Goal: Task Accomplishment & Management: Manage account settings

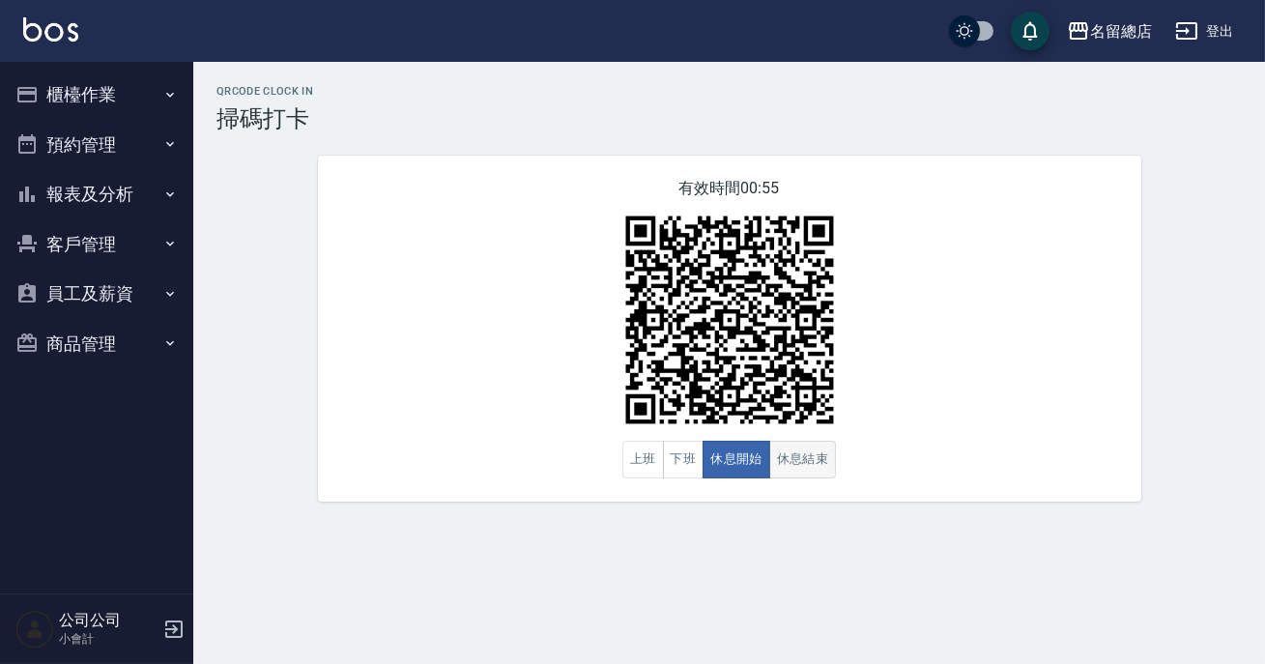
click at [810, 464] on button "休息結束" at bounding box center [803, 460] width 68 height 38
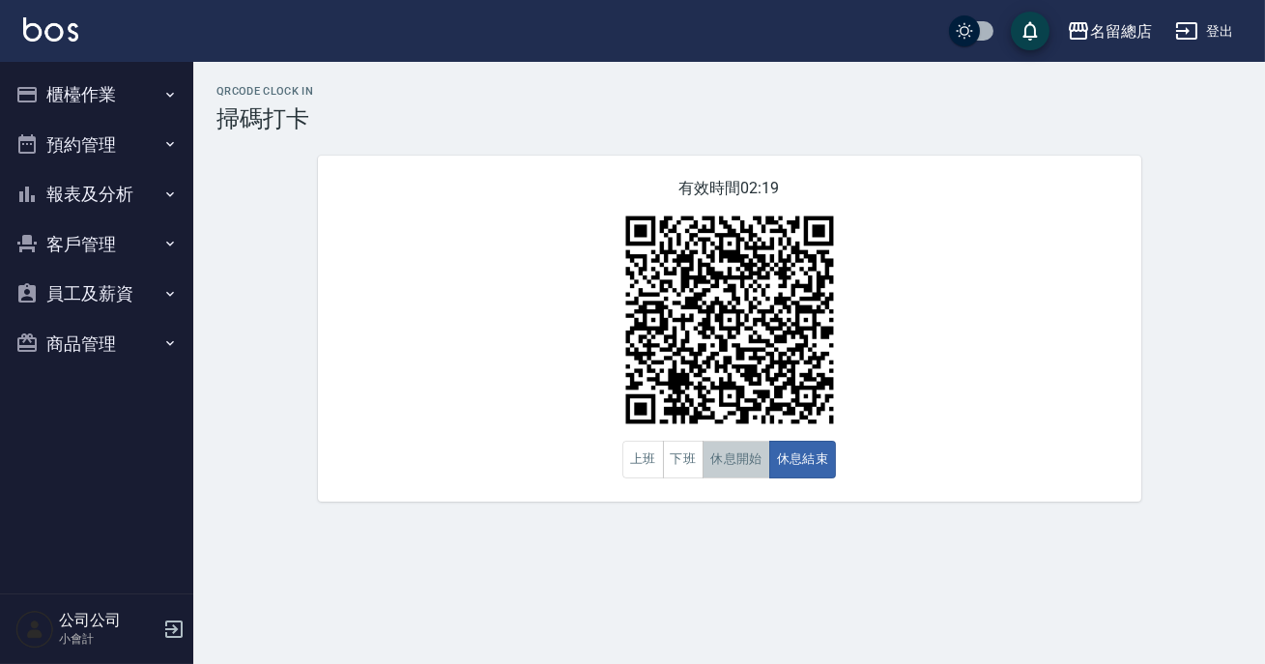
click at [754, 461] on button "休息開始" at bounding box center [736, 460] width 68 height 38
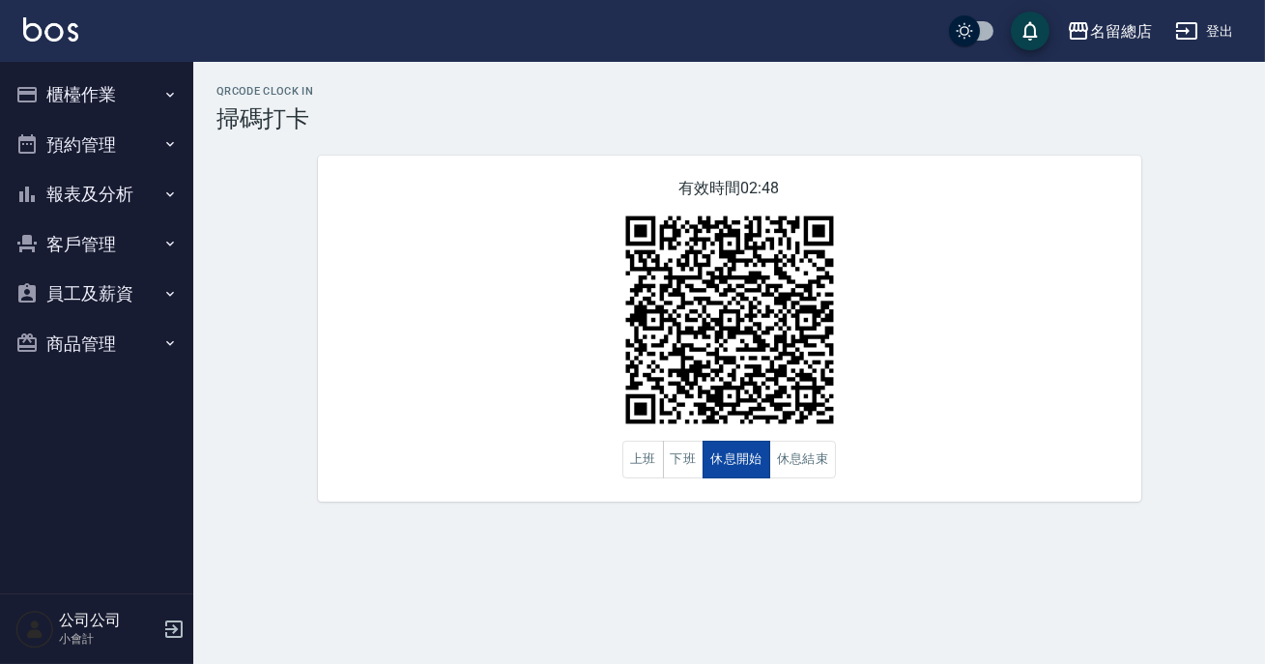
click at [715, 458] on button "休息開始" at bounding box center [736, 460] width 68 height 38
click at [698, 464] on button "下班" at bounding box center [684, 460] width 42 height 38
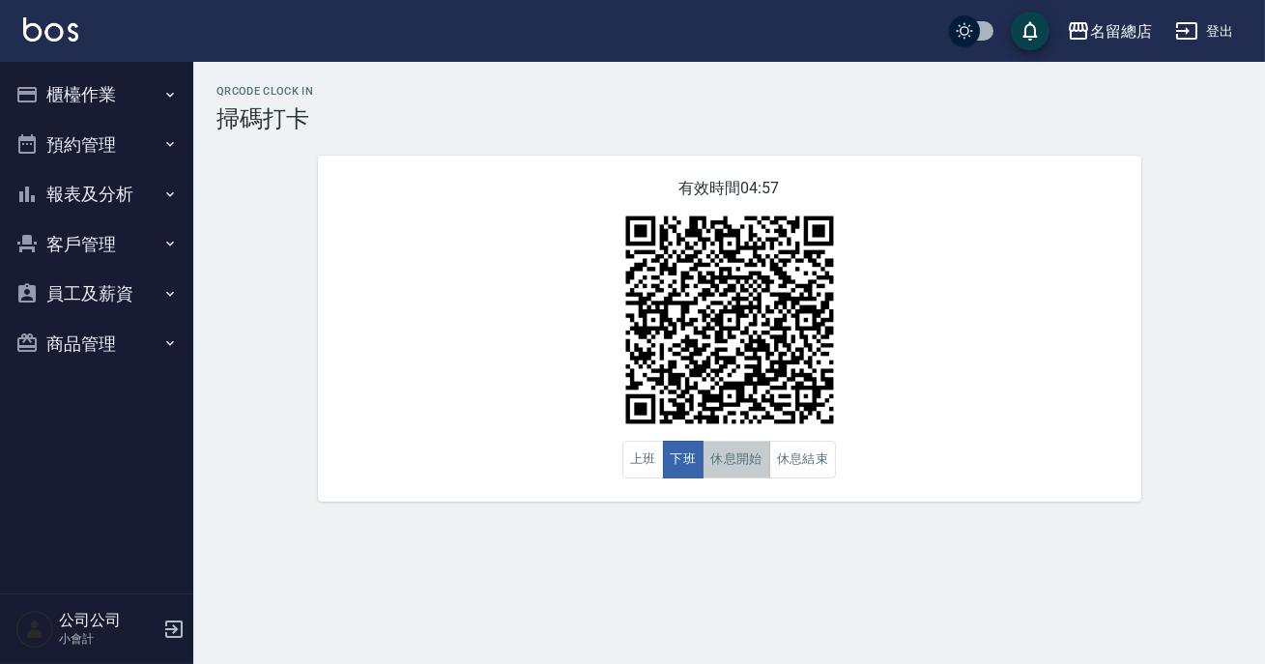
click at [732, 442] on button "休息開始" at bounding box center [736, 460] width 68 height 38
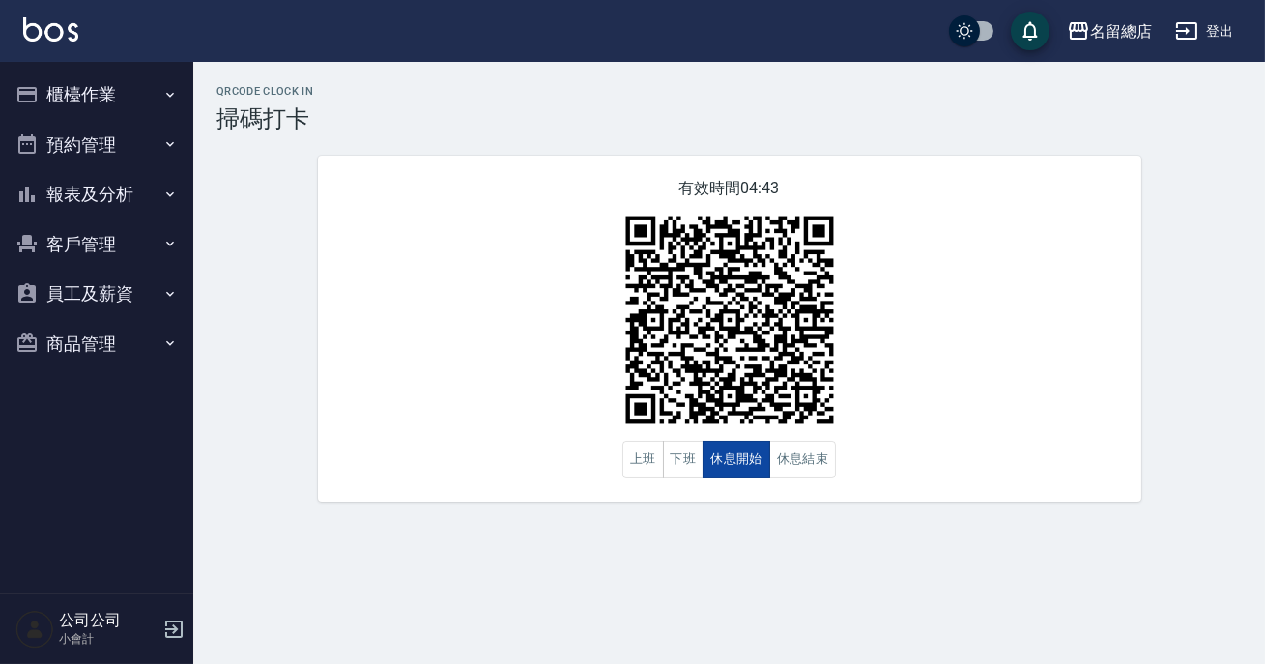
click at [732, 442] on button "休息開始" at bounding box center [736, 460] width 68 height 38
click at [818, 463] on button "休息結束" at bounding box center [803, 460] width 68 height 38
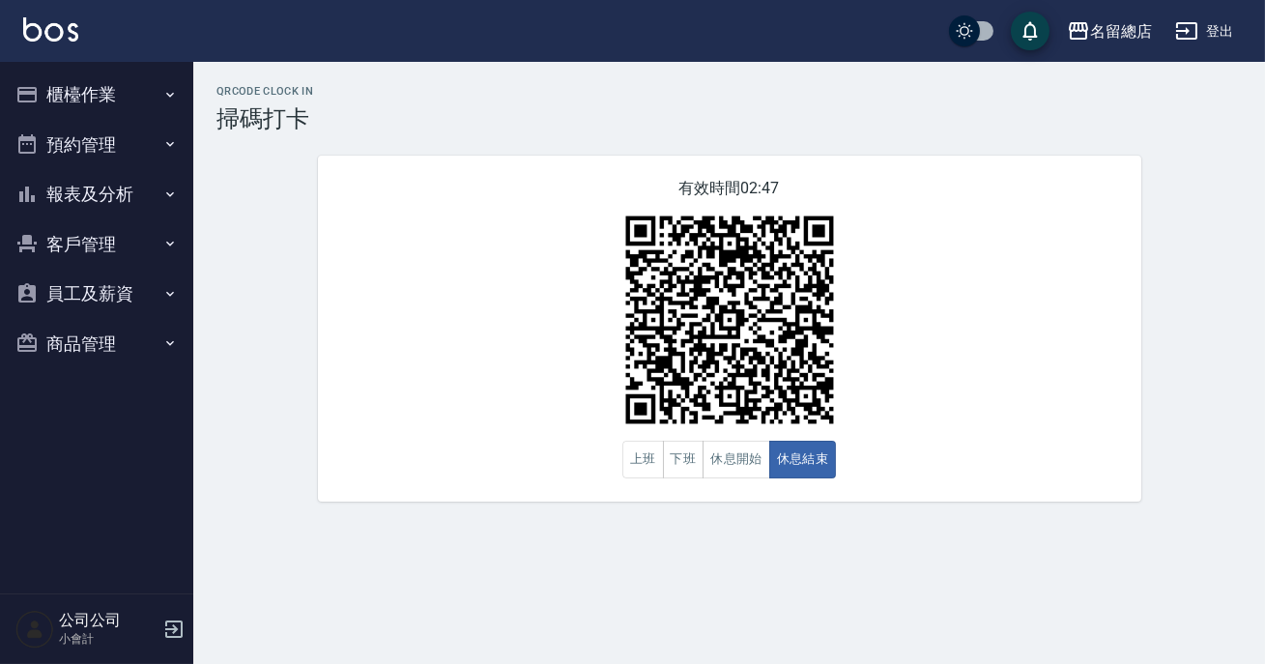
click at [852, 469] on div "有效時間 02:47 上班 下班 休息開始 休息結束" at bounding box center [729, 329] width 823 height 346
click at [739, 477] on button "休息開始" at bounding box center [736, 460] width 68 height 38
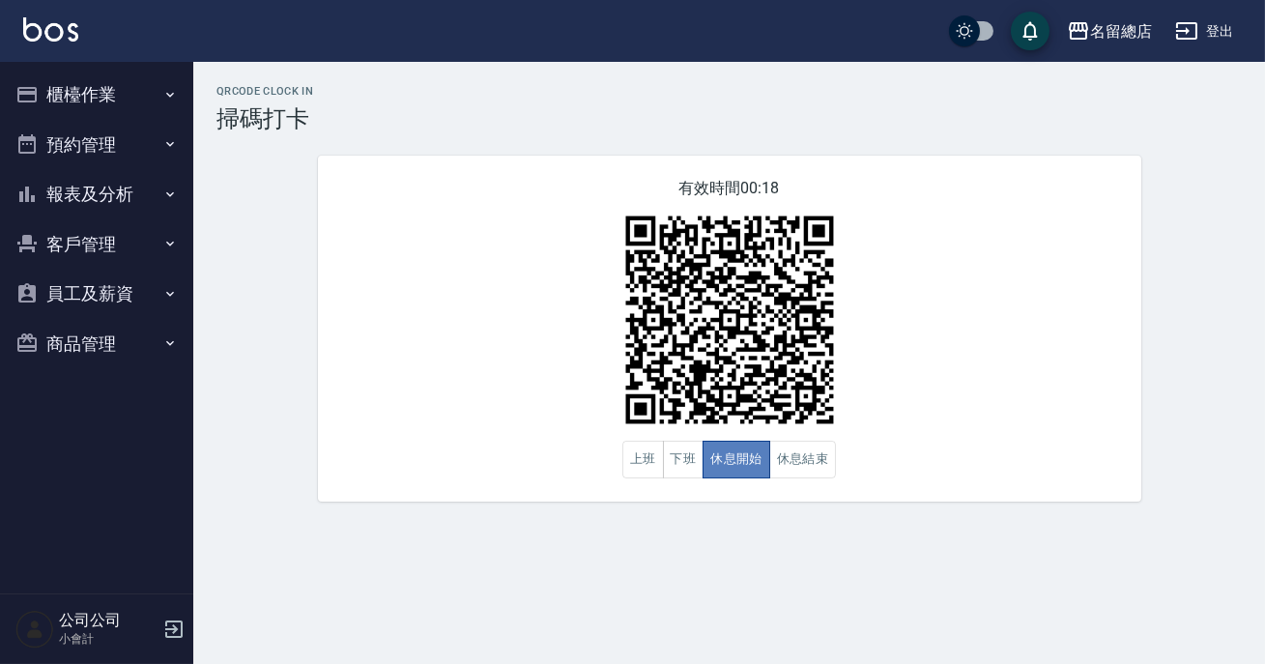
click at [739, 477] on button "休息開始" at bounding box center [736, 460] width 68 height 38
click at [806, 473] on button "休息結束" at bounding box center [803, 460] width 68 height 38
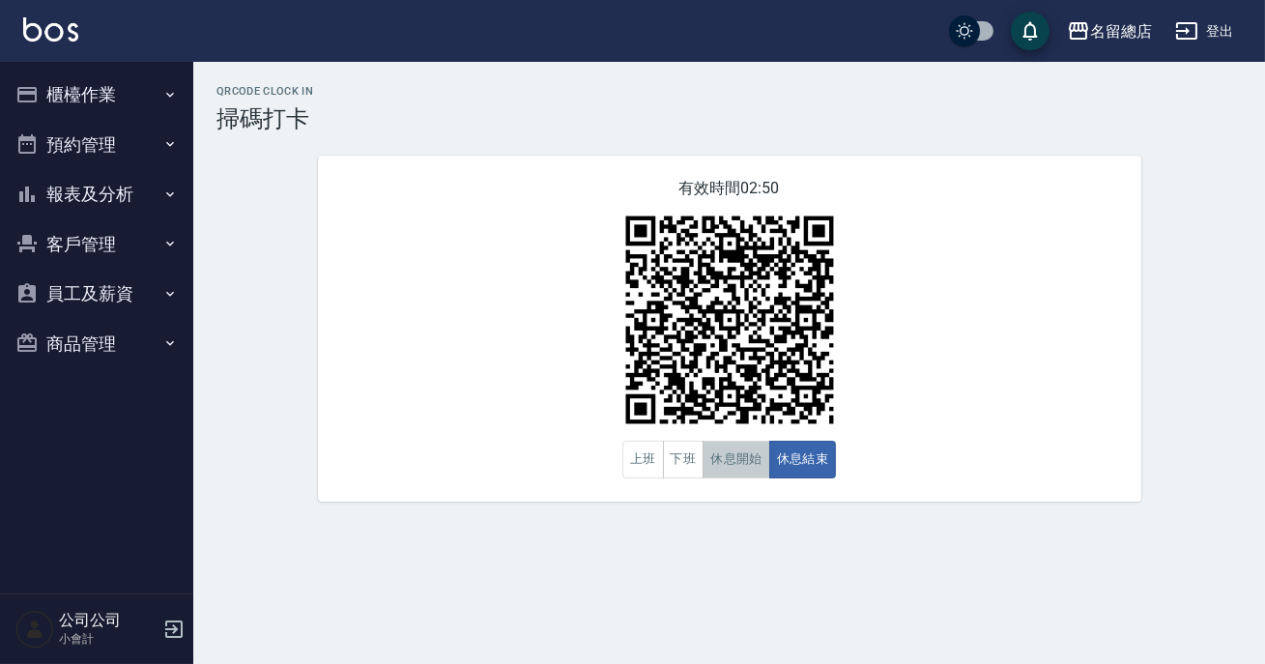
drag, startPoint x: 736, startPoint y: 461, endPoint x: 739, endPoint y: 477, distance: 16.7
click at [739, 477] on button "休息開始" at bounding box center [736, 460] width 68 height 38
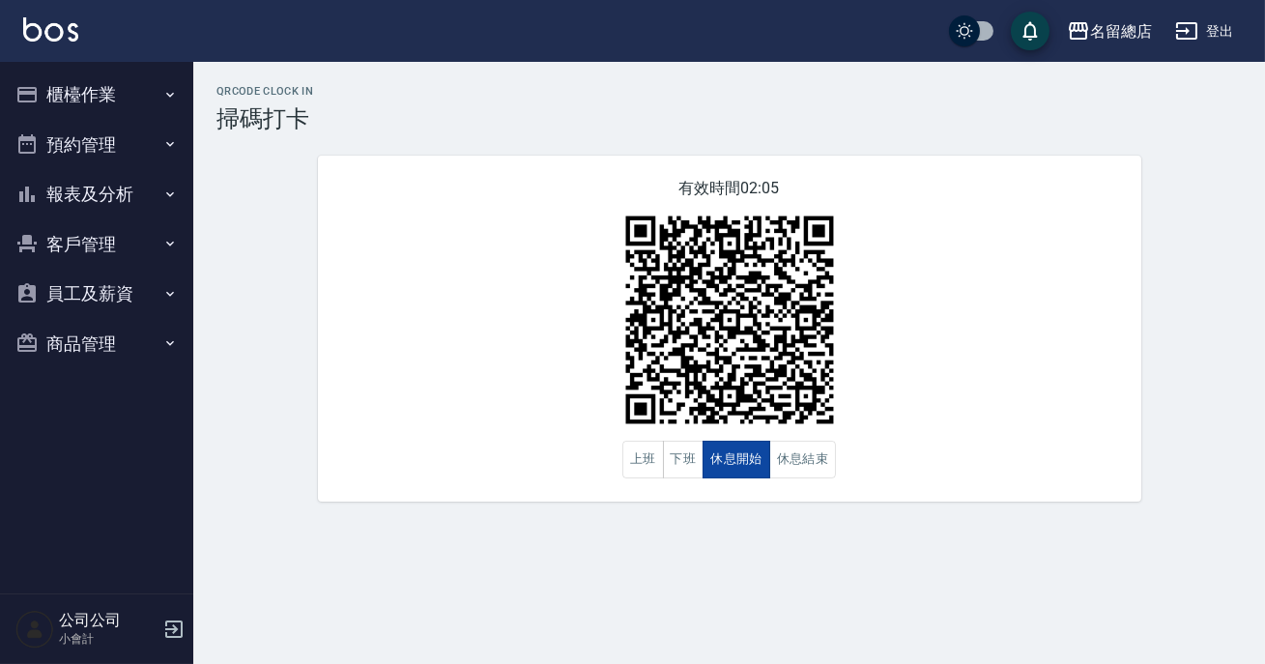
click at [740, 478] on button "休息開始" at bounding box center [736, 460] width 68 height 38
click at [804, 453] on button "休息結束" at bounding box center [803, 460] width 68 height 38
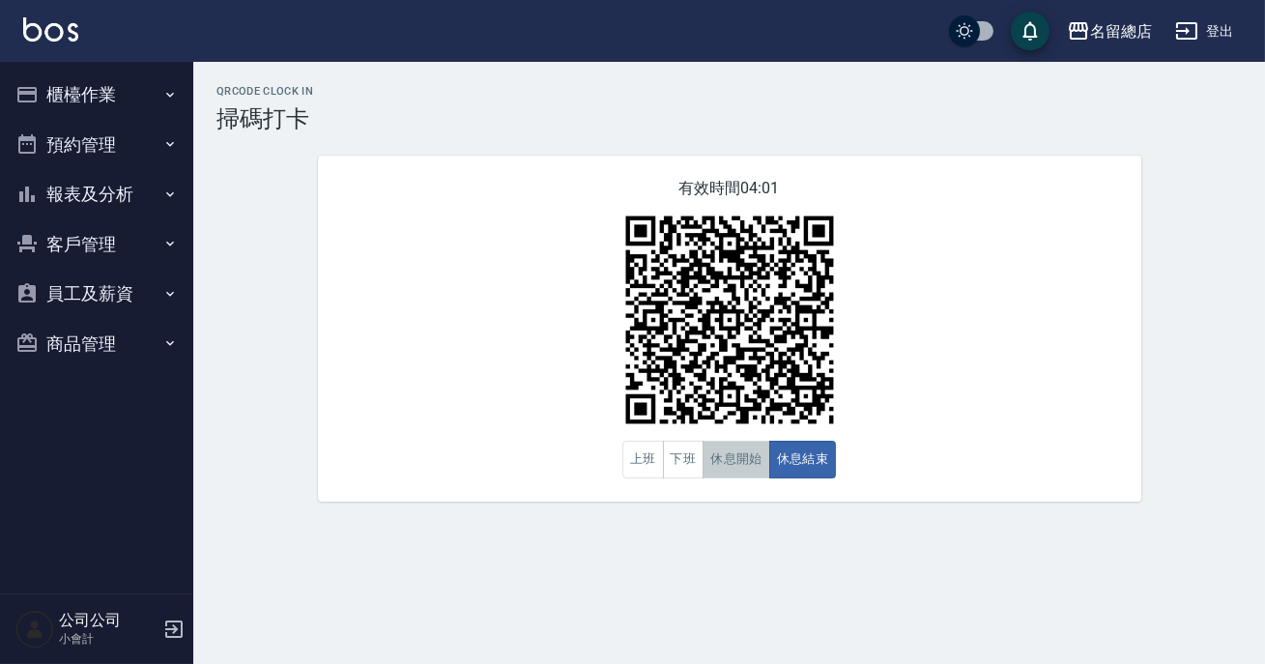
click at [742, 461] on button "休息開始" at bounding box center [736, 460] width 68 height 38
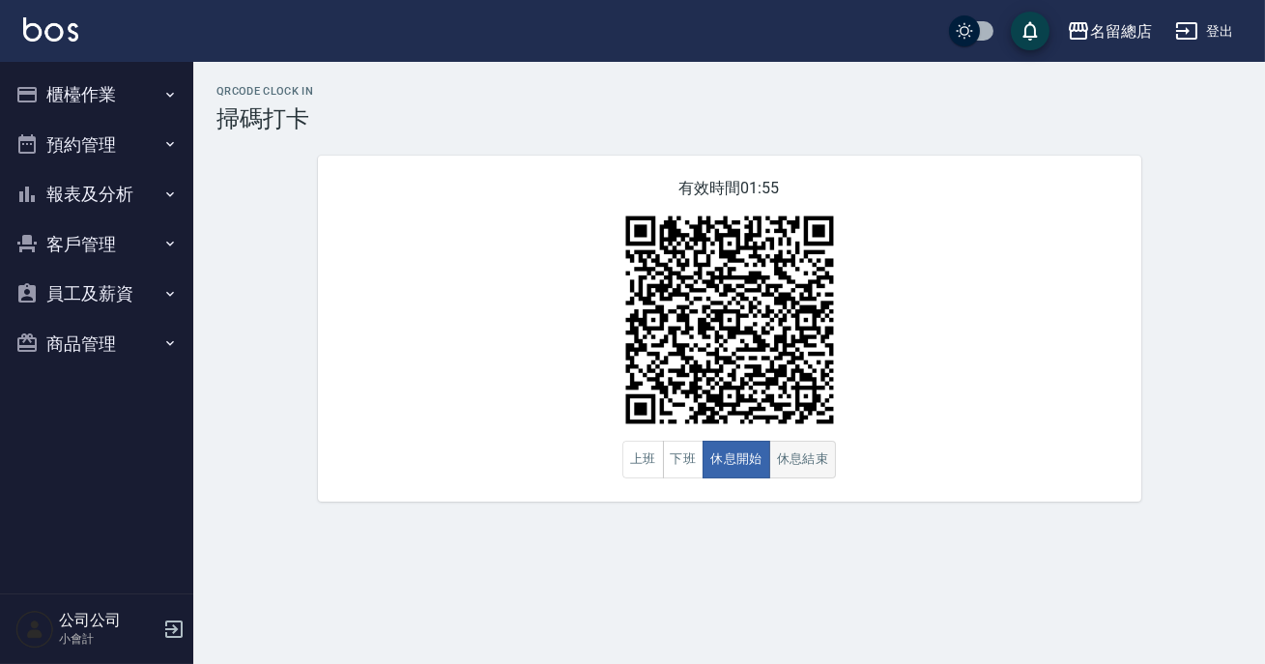
click at [771, 477] on button "休息結束" at bounding box center [803, 460] width 68 height 38
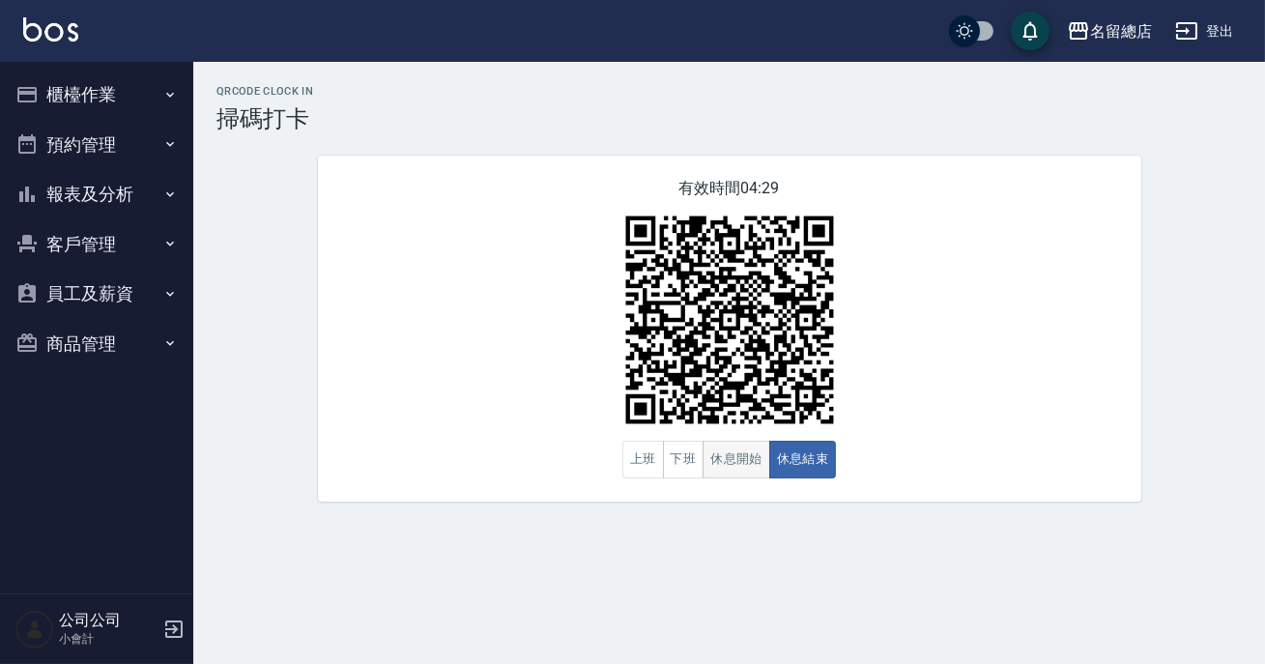
click at [715, 463] on button "休息開始" at bounding box center [736, 460] width 68 height 38
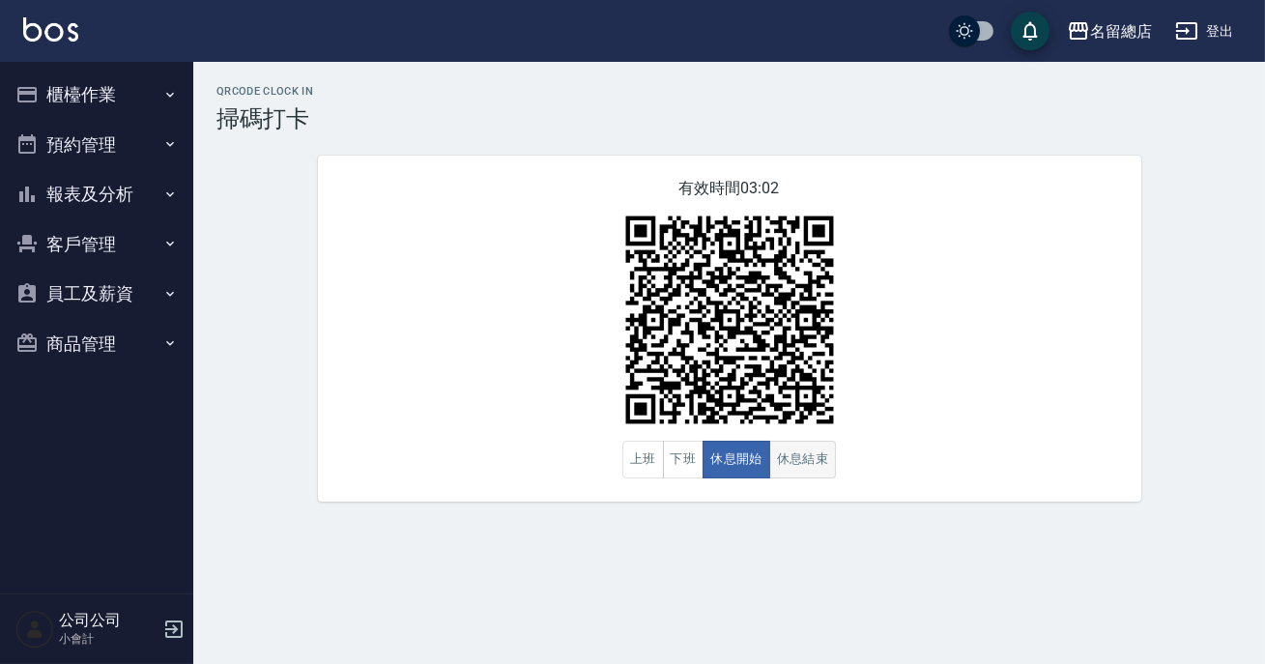
click at [804, 460] on button "休息結束" at bounding box center [803, 460] width 68 height 38
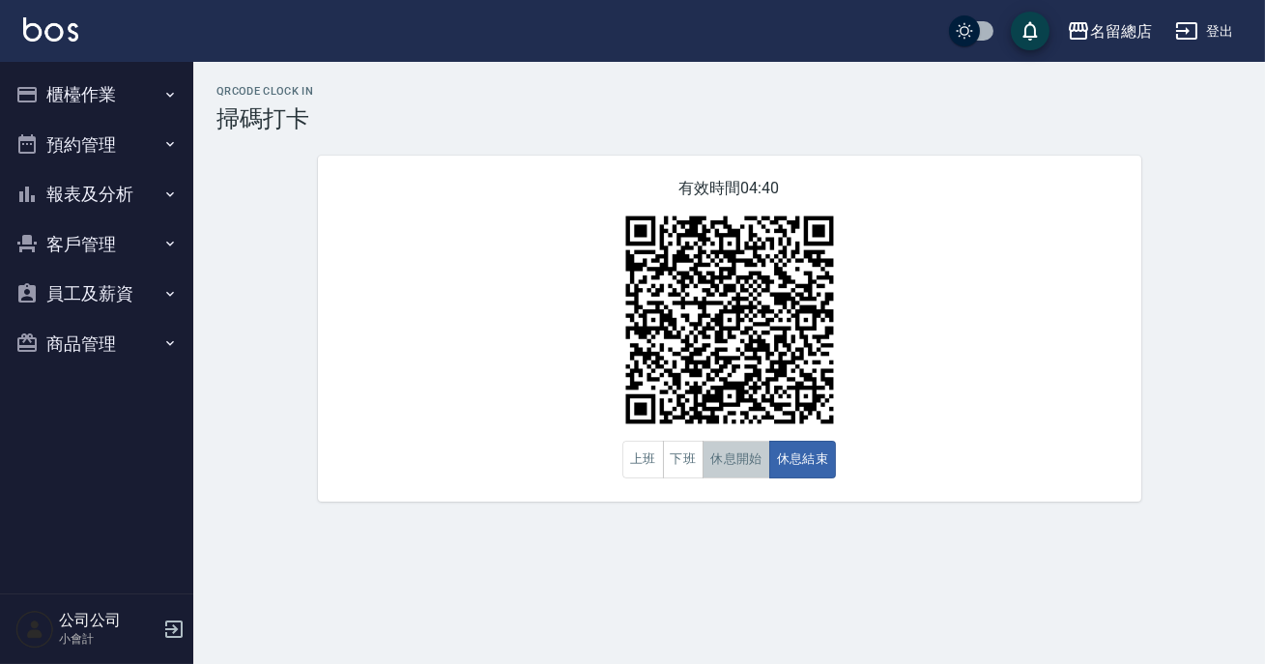
click at [748, 461] on button "休息開始" at bounding box center [736, 460] width 68 height 38
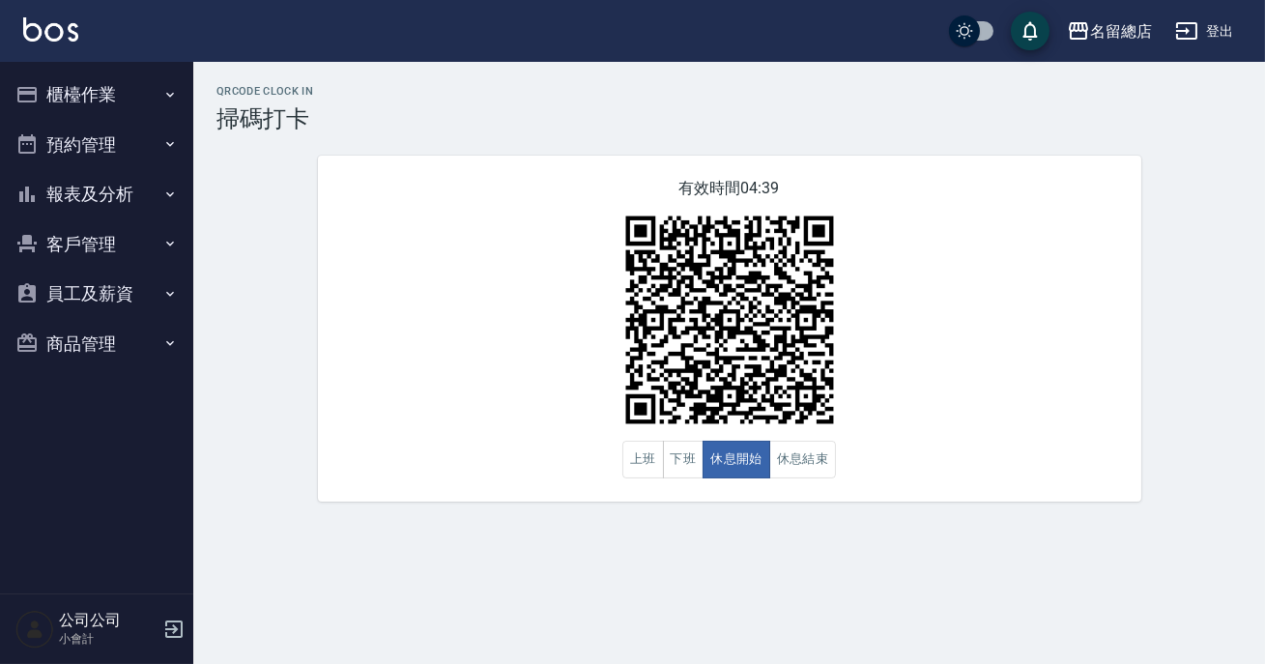
click at [752, 554] on div "QRcode Clock In 掃碼打卡 有效時間 04:39 上班 下班 休息開始 休息結束" at bounding box center [632, 332] width 1265 height 664
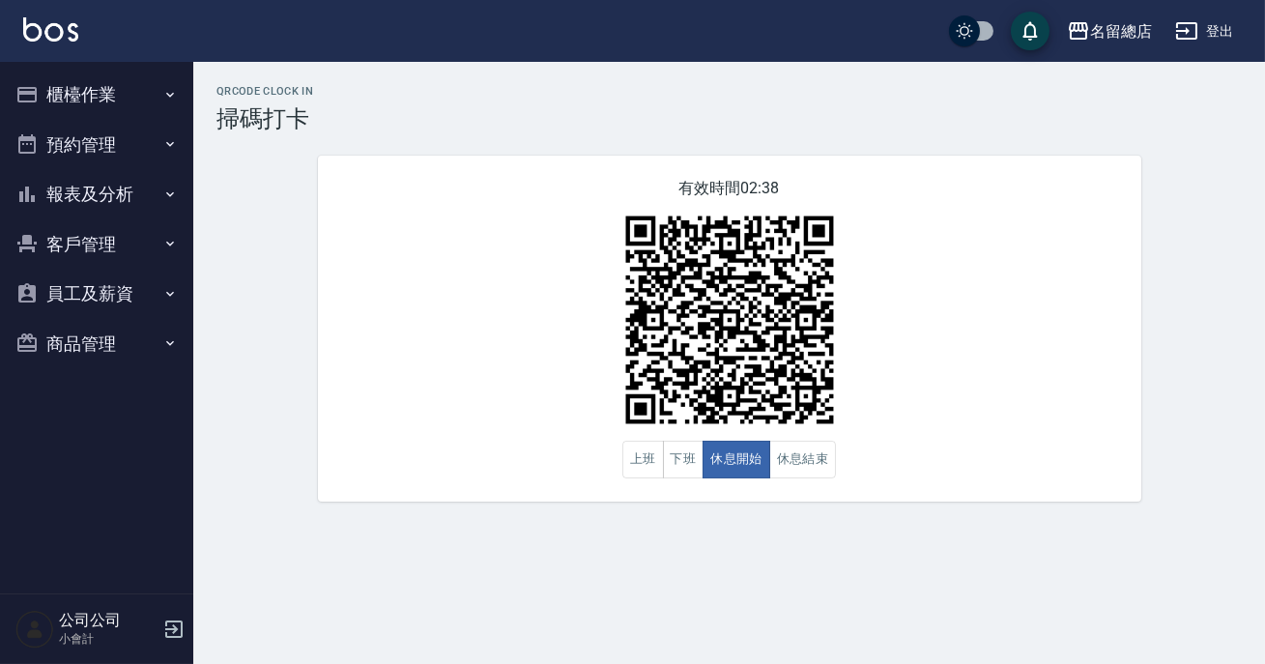
click at [893, 525] on div "QRcode Clock In 掃碼打卡 有效時間 02:38 上班 下班 休息開始 休息結束" at bounding box center [728, 293] width 1071 height 463
click at [116, 203] on button "報表及分析" at bounding box center [97, 194] width 178 height 50
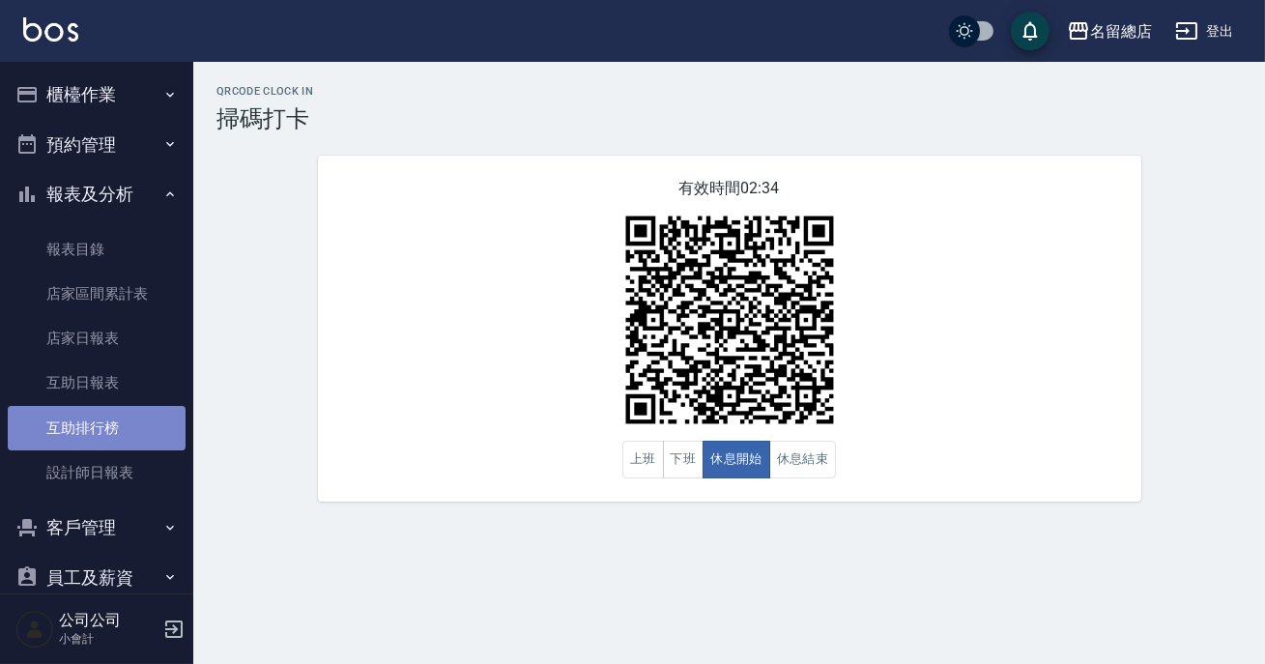
click at [130, 428] on link "互助排行榜" at bounding box center [97, 428] width 178 height 44
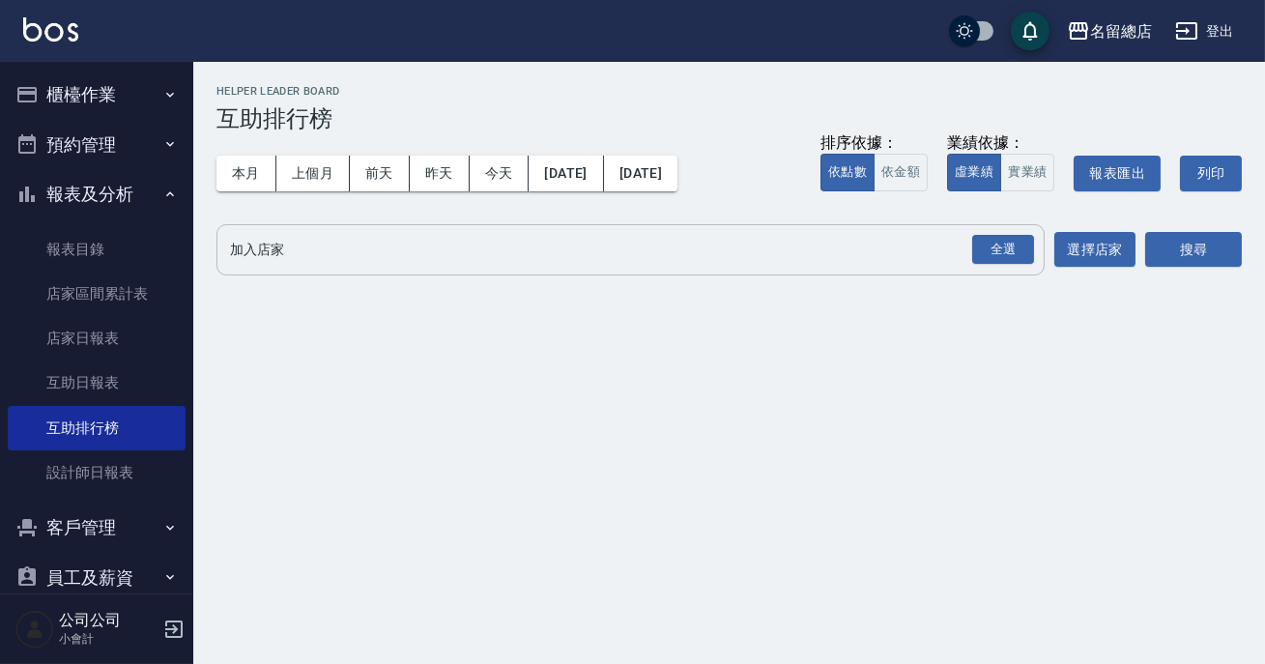
click at [1024, 266] on div "全選" at bounding box center [1002, 249] width 68 height 51
click at [1016, 252] on div "全選" at bounding box center [1003, 250] width 62 height 30
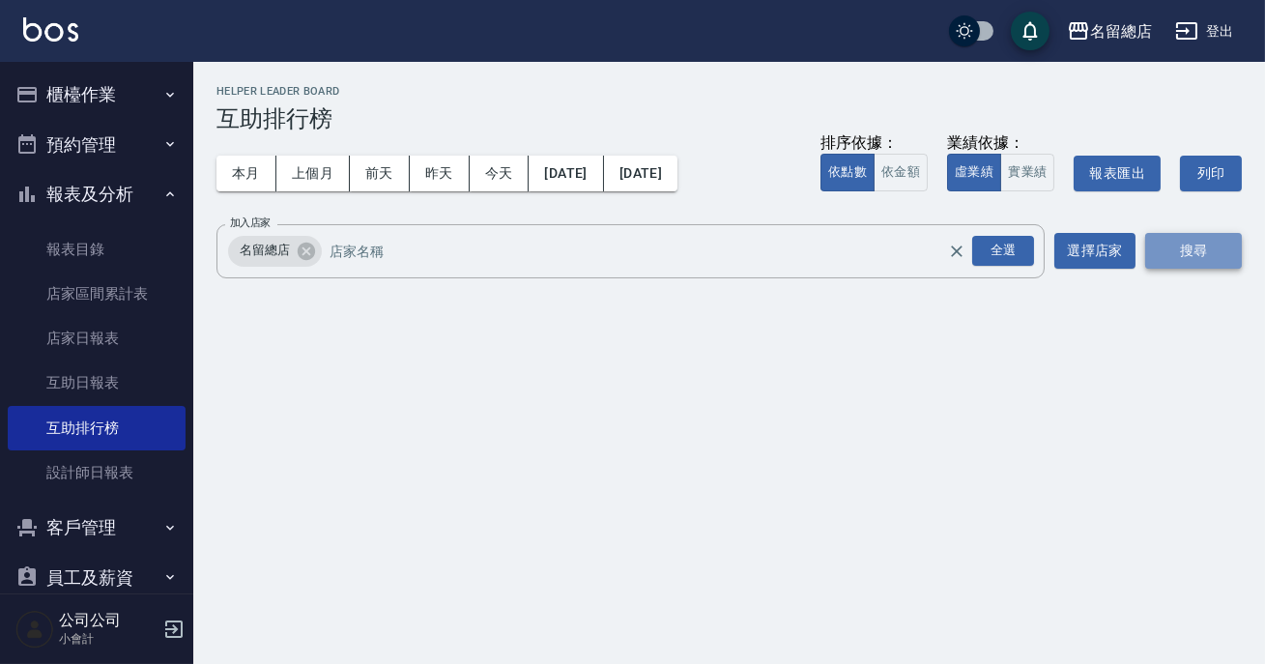
click at [1171, 250] on button "搜尋" at bounding box center [1193, 251] width 97 height 36
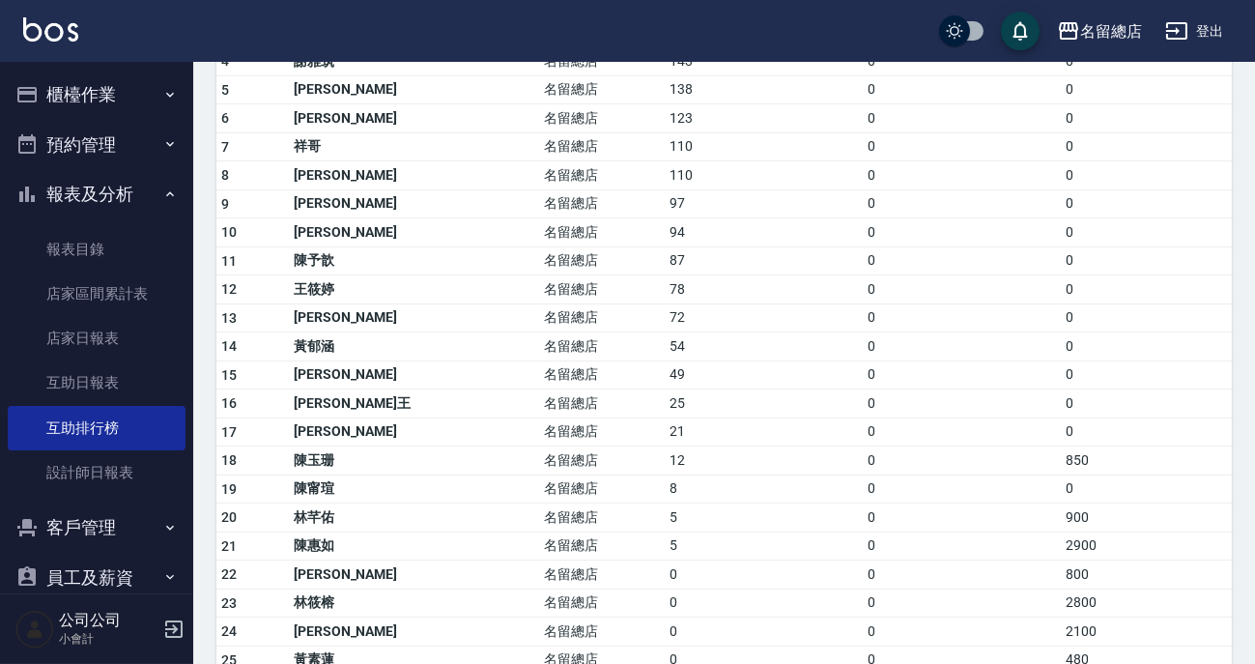
scroll to position [492, 0]
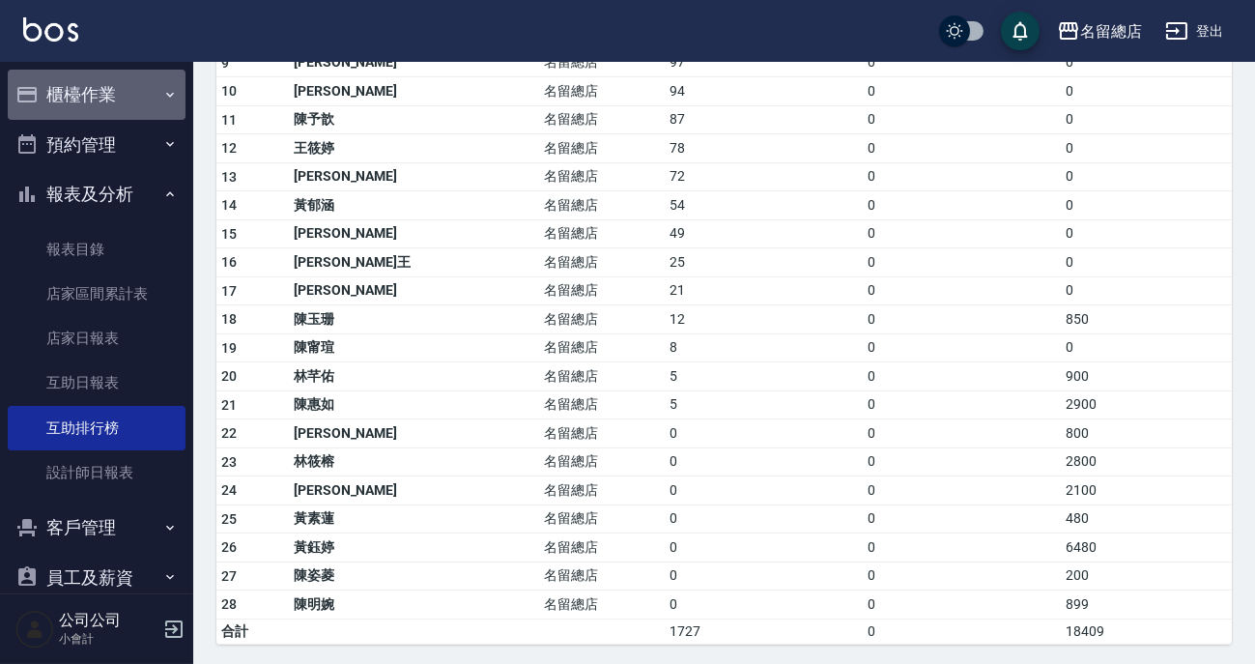
click at [145, 82] on button "櫃檯作業" at bounding box center [97, 95] width 178 height 50
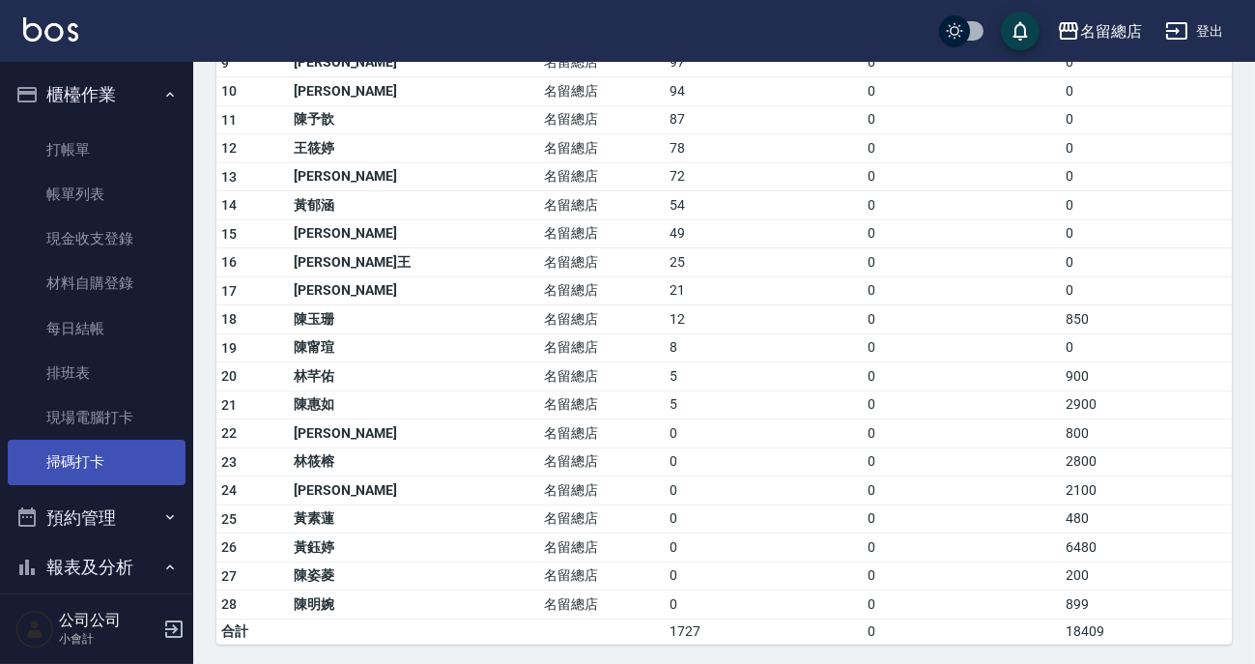
click at [119, 453] on link "掃碼打卡" at bounding box center [97, 462] width 178 height 44
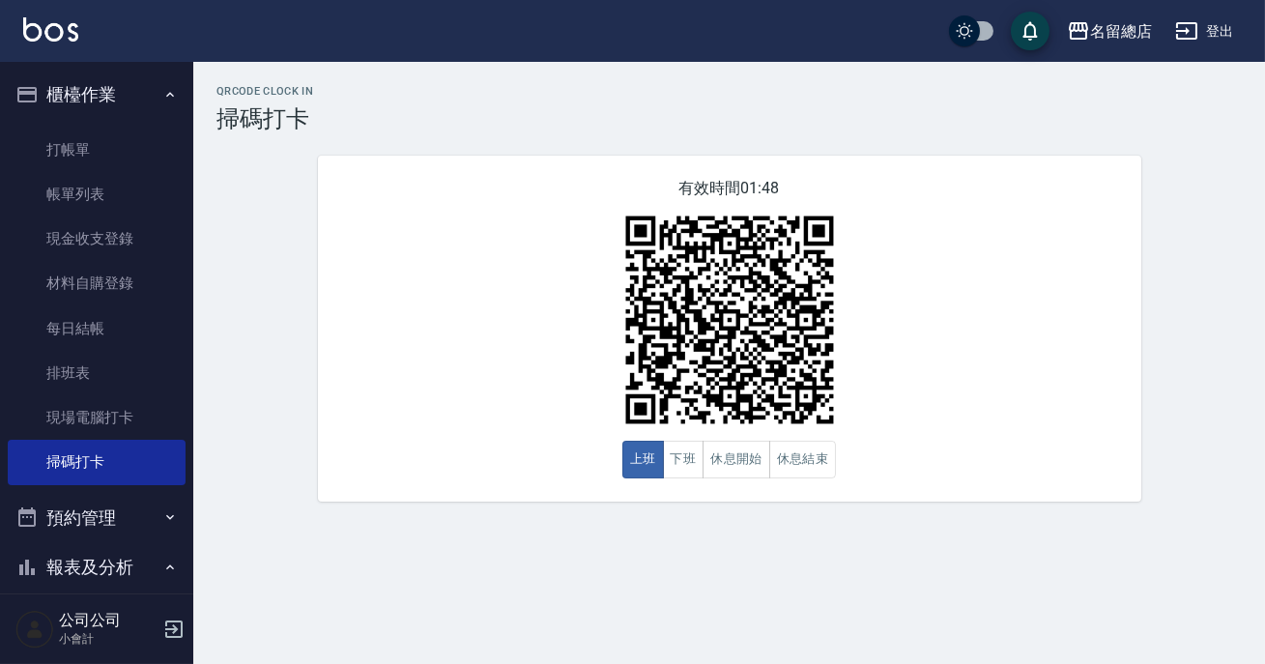
drag, startPoint x: 723, startPoint y: 586, endPoint x: 754, endPoint y: 540, distance: 55.7
click at [723, 585] on div "QRcode Clock In 掃碼打卡 有效時間 01:48 上班 下班 休息開始 休息結束" at bounding box center [632, 332] width 1265 height 664
click at [799, 463] on button "休息結束" at bounding box center [803, 460] width 68 height 38
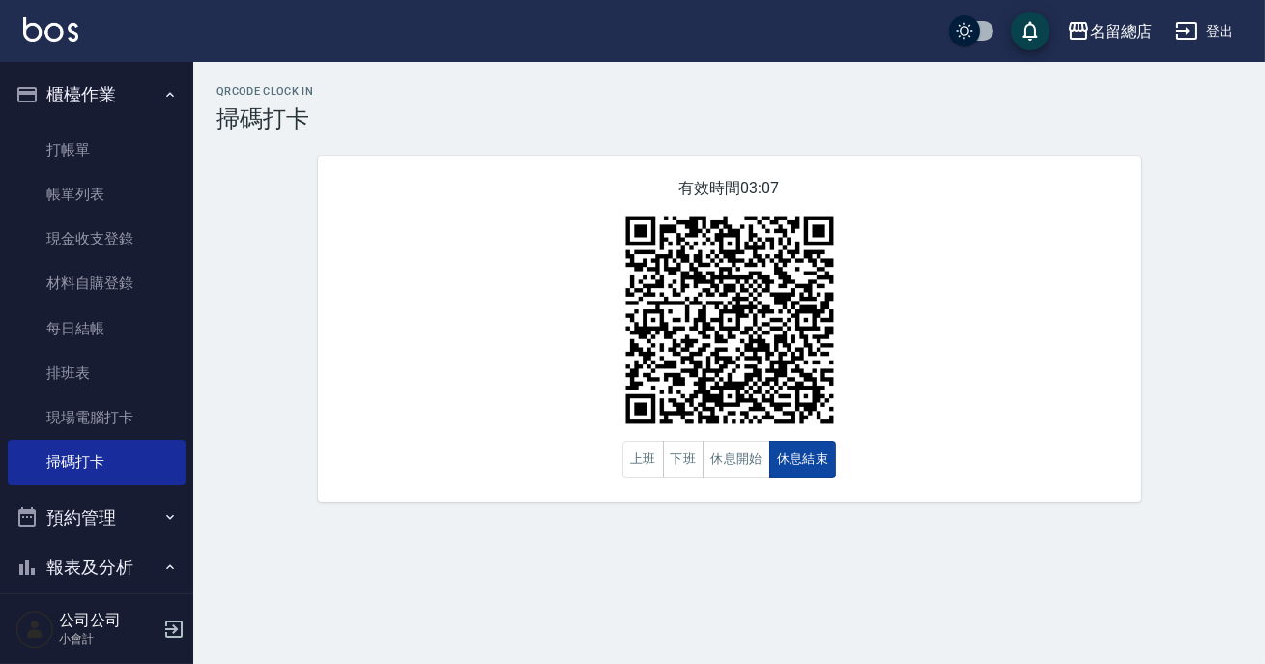
click at [831, 439] on img at bounding box center [730, 320] width 242 height 242
click at [684, 462] on button "下班" at bounding box center [684, 460] width 42 height 38
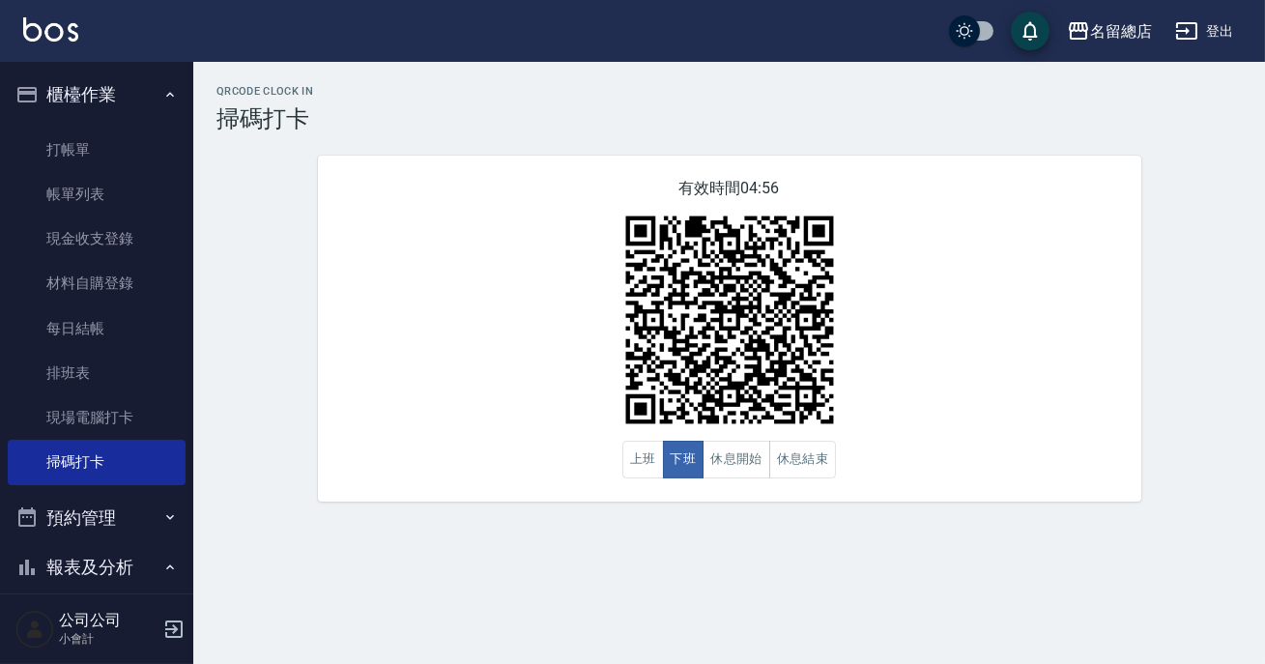
click at [1264, 205] on div "QRcode Clock In 掃碼打卡 有效時間 04:56 上班 下班 休息開始 休息結束" at bounding box center [728, 293] width 1071 height 416
click at [826, 462] on button "休息結束" at bounding box center [803, 460] width 68 height 38
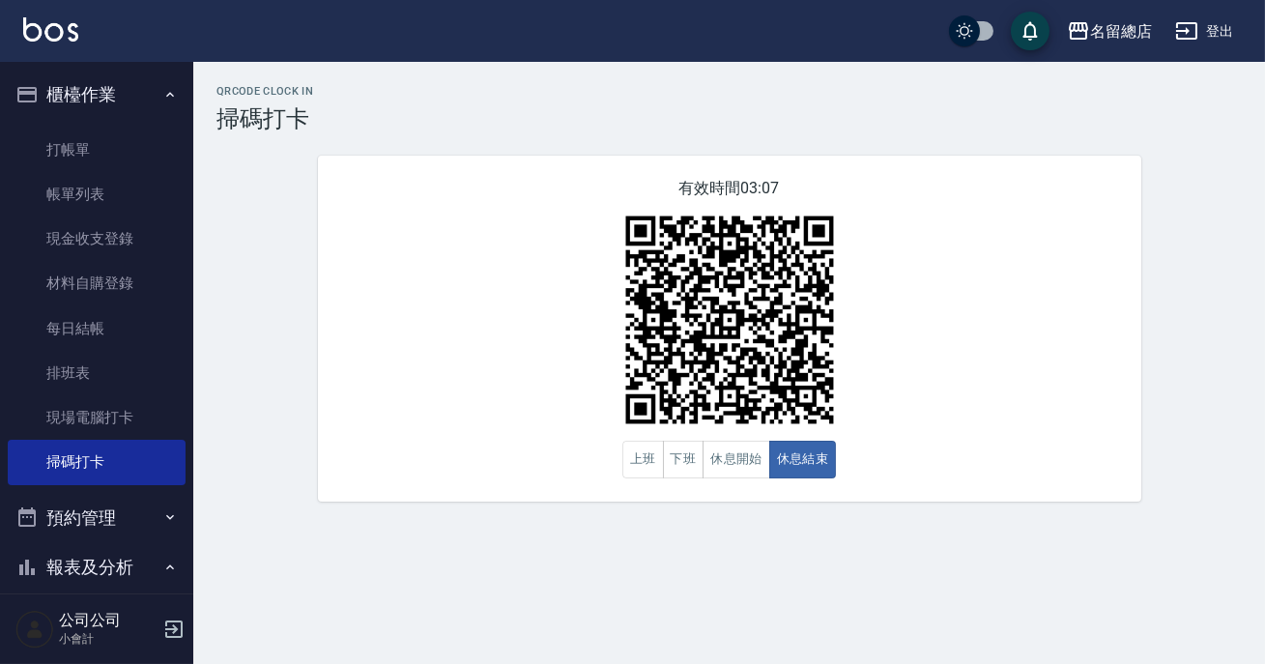
click at [797, 500] on div "有效時間 03:07 上班 下班 休息開始 休息結束" at bounding box center [729, 329] width 823 height 346
click at [754, 463] on button "休息開始" at bounding box center [736, 460] width 68 height 38
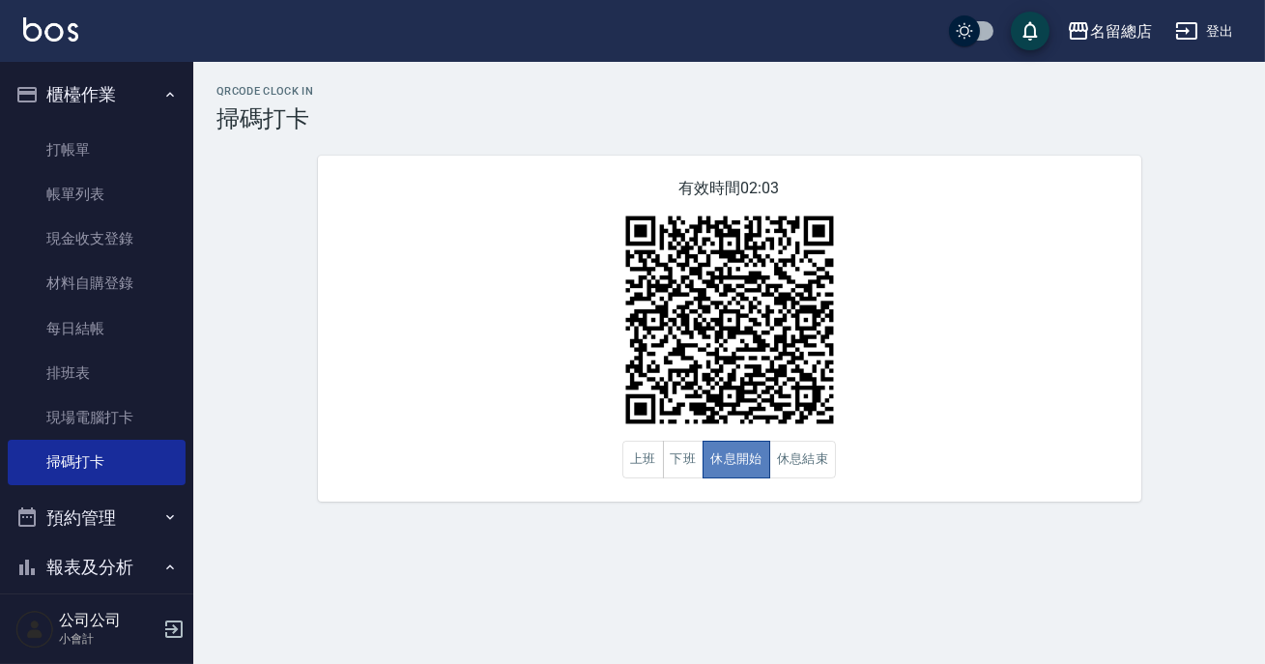
click at [754, 464] on button "休息開始" at bounding box center [736, 460] width 68 height 38
click at [687, 462] on button "下班" at bounding box center [684, 460] width 42 height 38
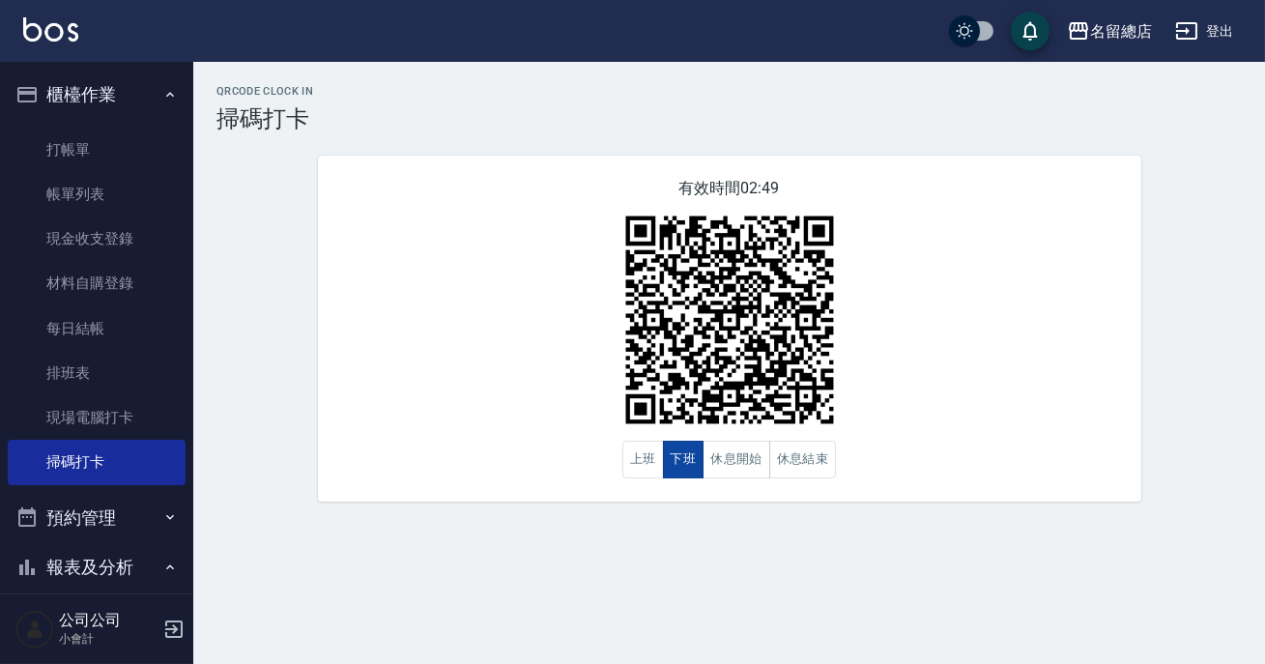
click at [687, 462] on button "下班" at bounding box center [684, 460] width 42 height 38
click at [823, 463] on button "休息結束" at bounding box center [803, 460] width 68 height 38
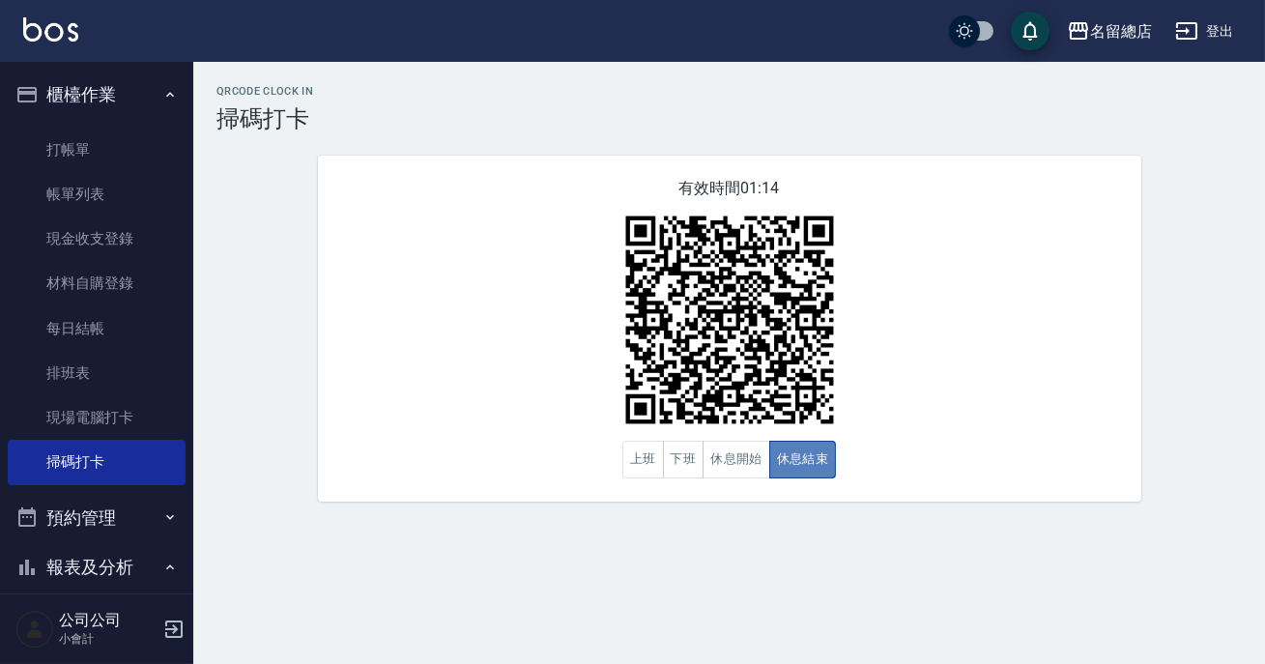
click at [823, 463] on button "休息結束" at bounding box center [803, 460] width 68 height 38
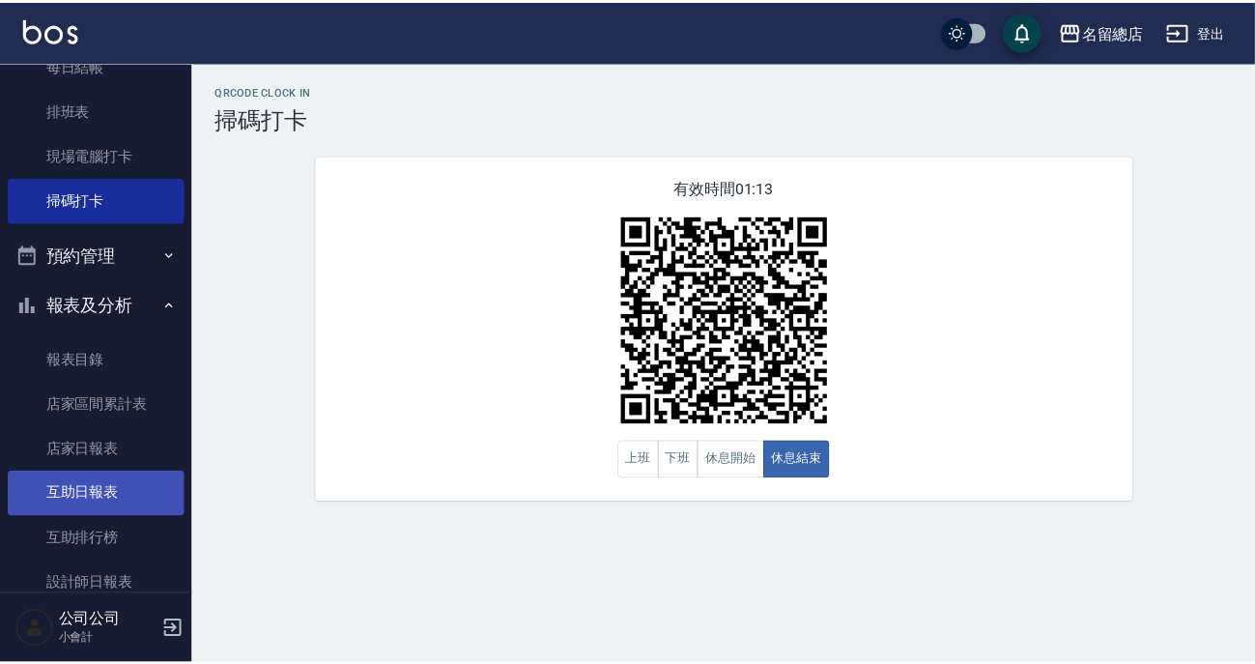
scroll to position [439, 0]
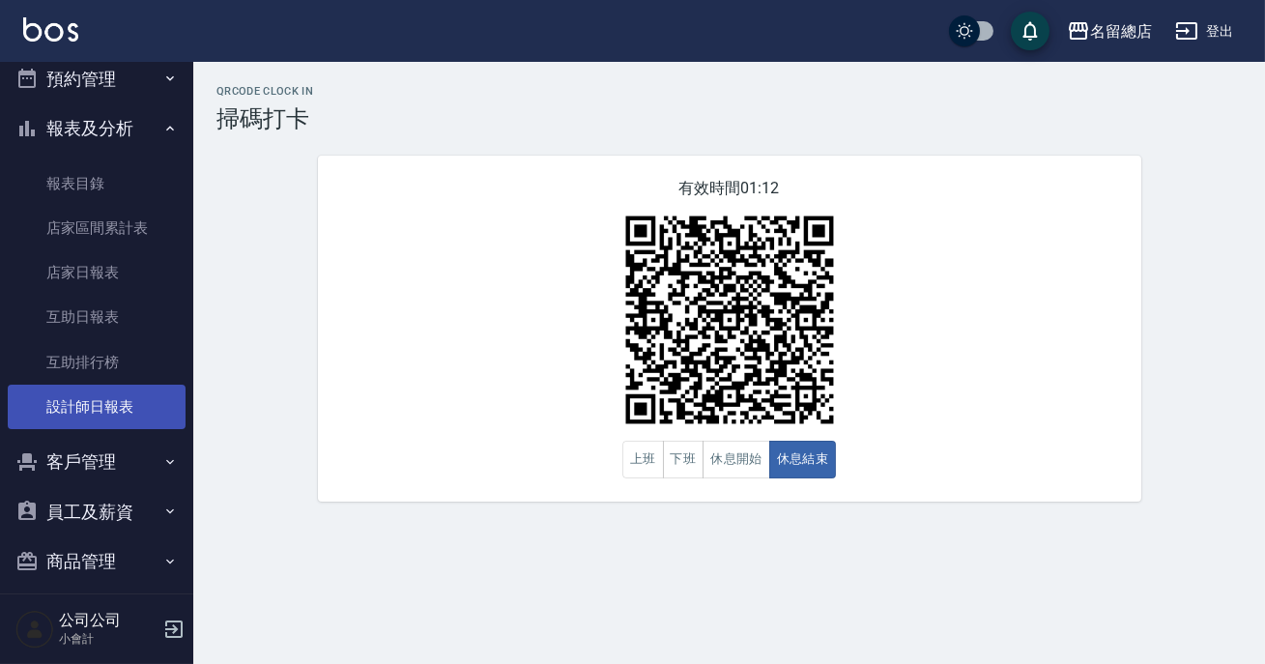
click at [128, 397] on link "設計師日報表" at bounding box center [97, 407] width 178 height 44
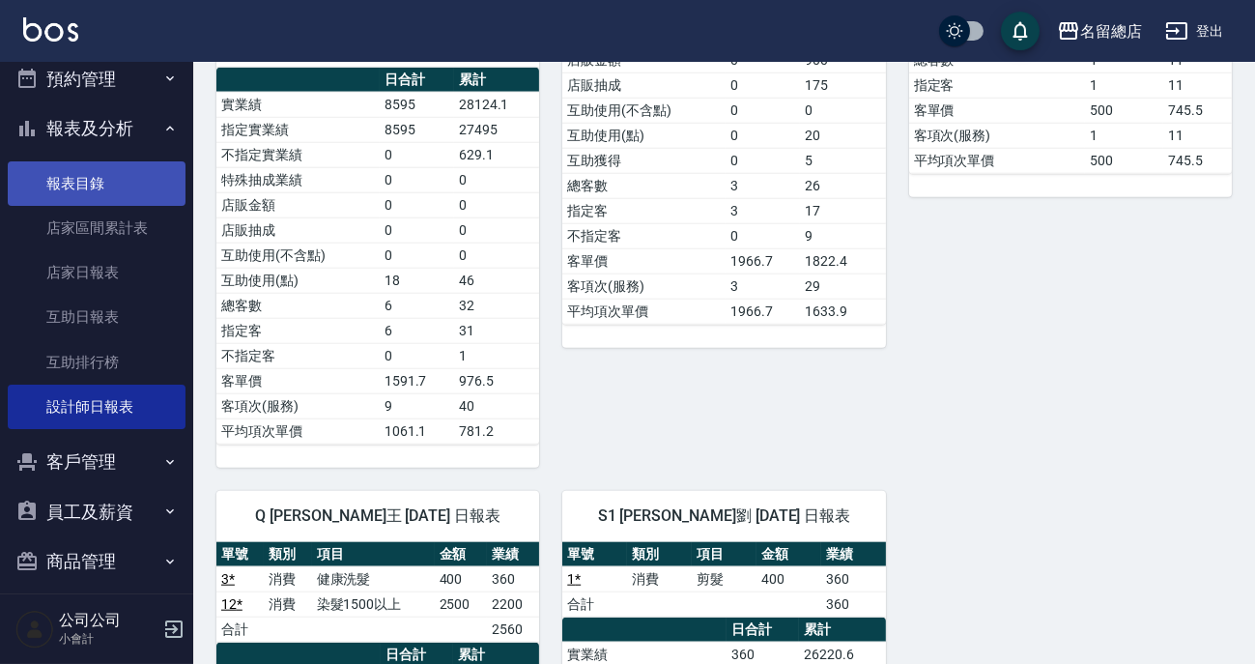
scroll to position [263, 0]
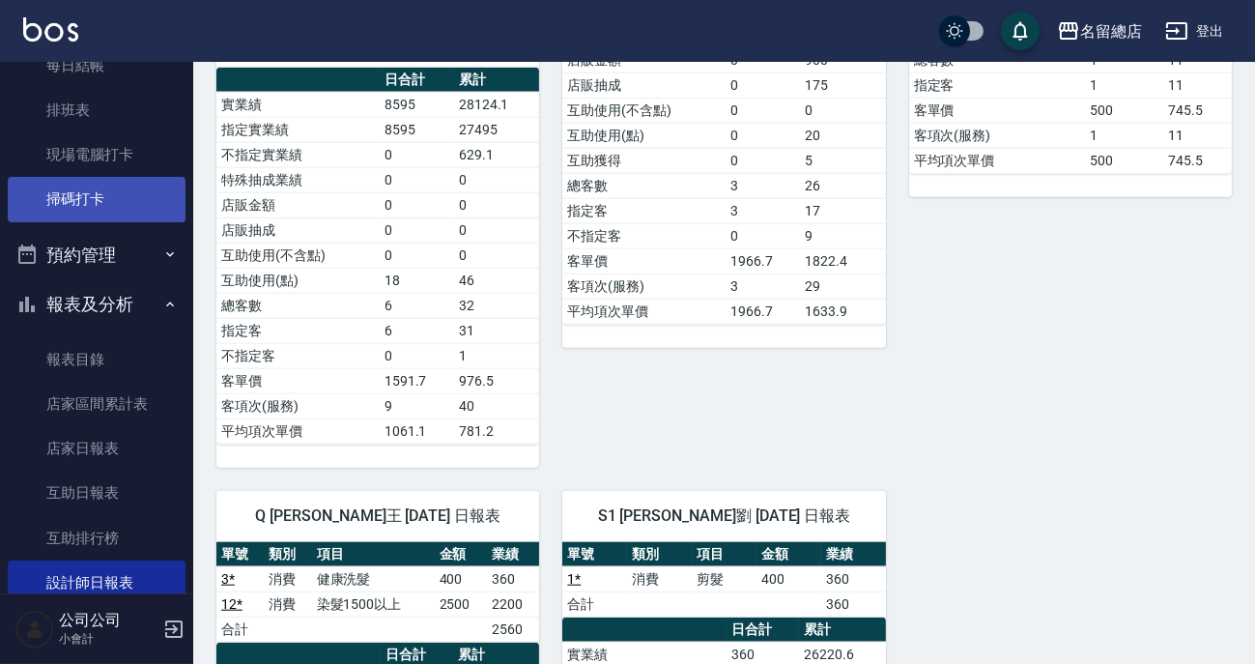
click at [130, 204] on link "掃碼打卡" at bounding box center [97, 199] width 178 height 44
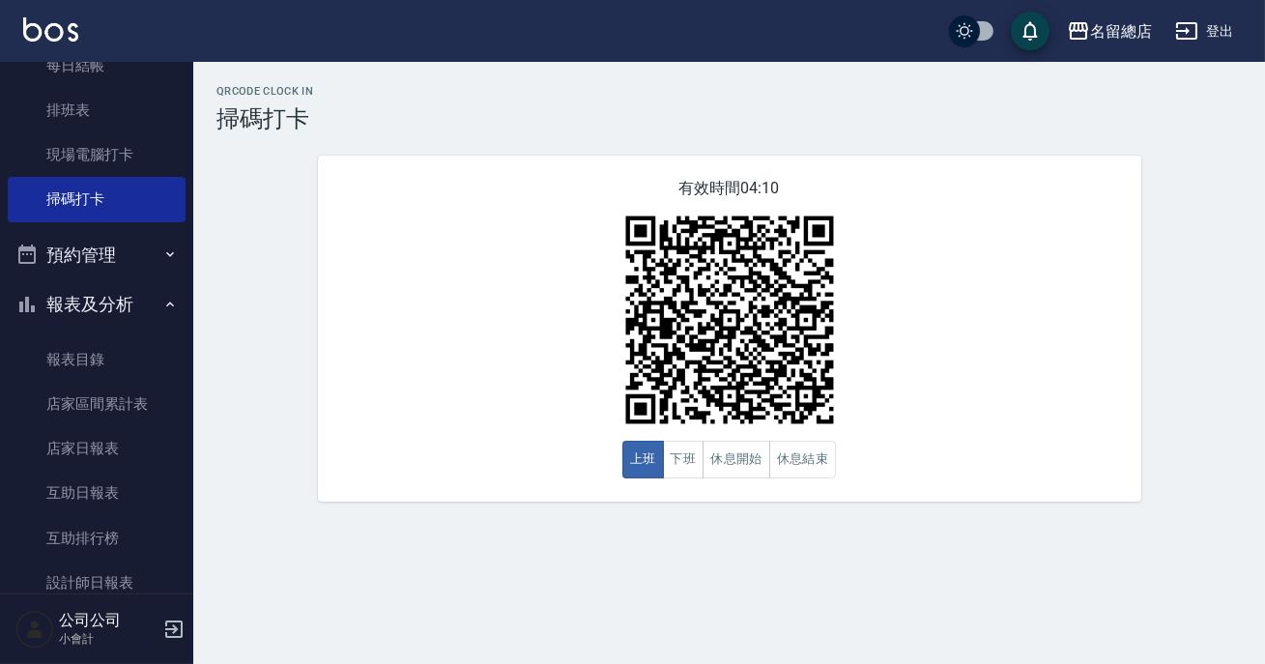
click at [1206, 282] on div "QRcode Clock In 掃碼打卡 有效時間 04:10 上班 下班 休息開始 休息結束" at bounding box center [728, 293] width 1071 height 416
click at [684, 471] on button "下班" at bounding box center [684, 460] width 42 height 38
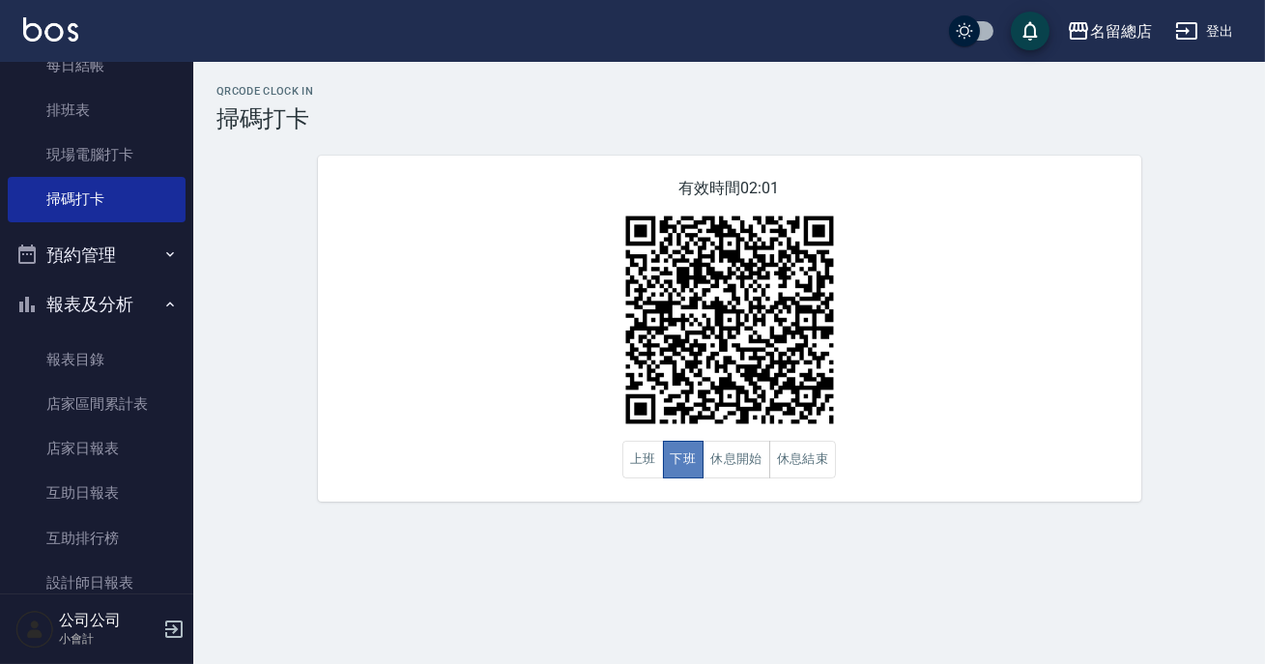
click at [684, 471] on button "下班" at bounding box center [684, 460] width 42 height 38
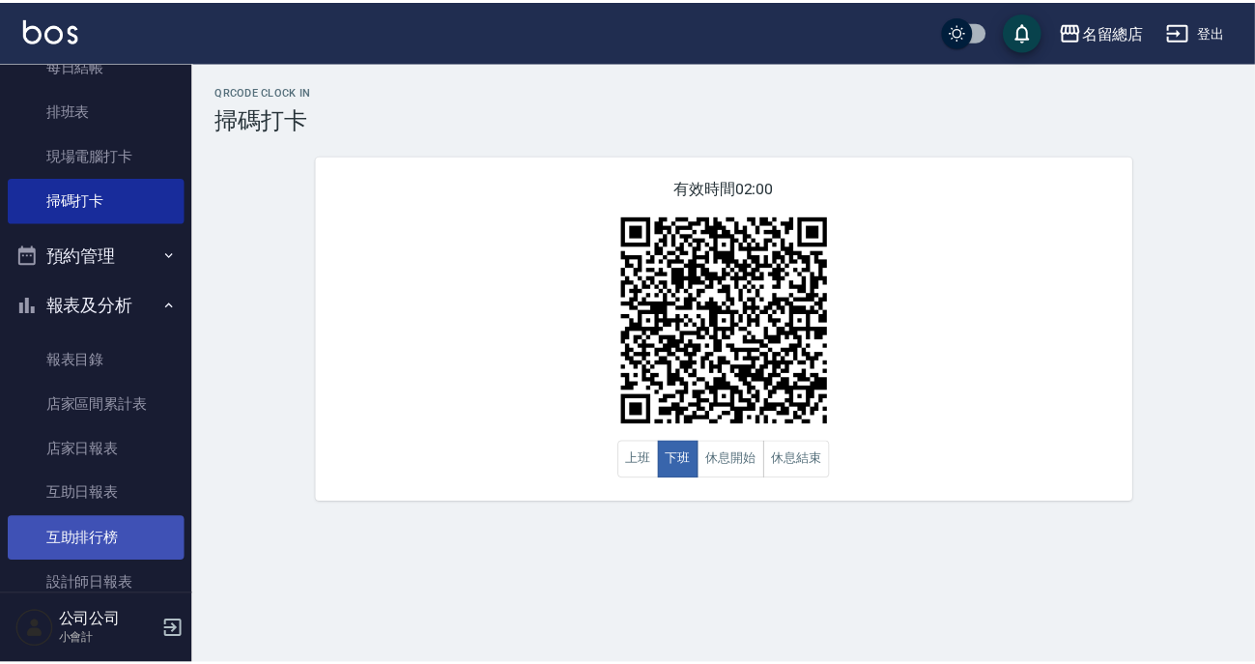
scroll to position [351, 0]
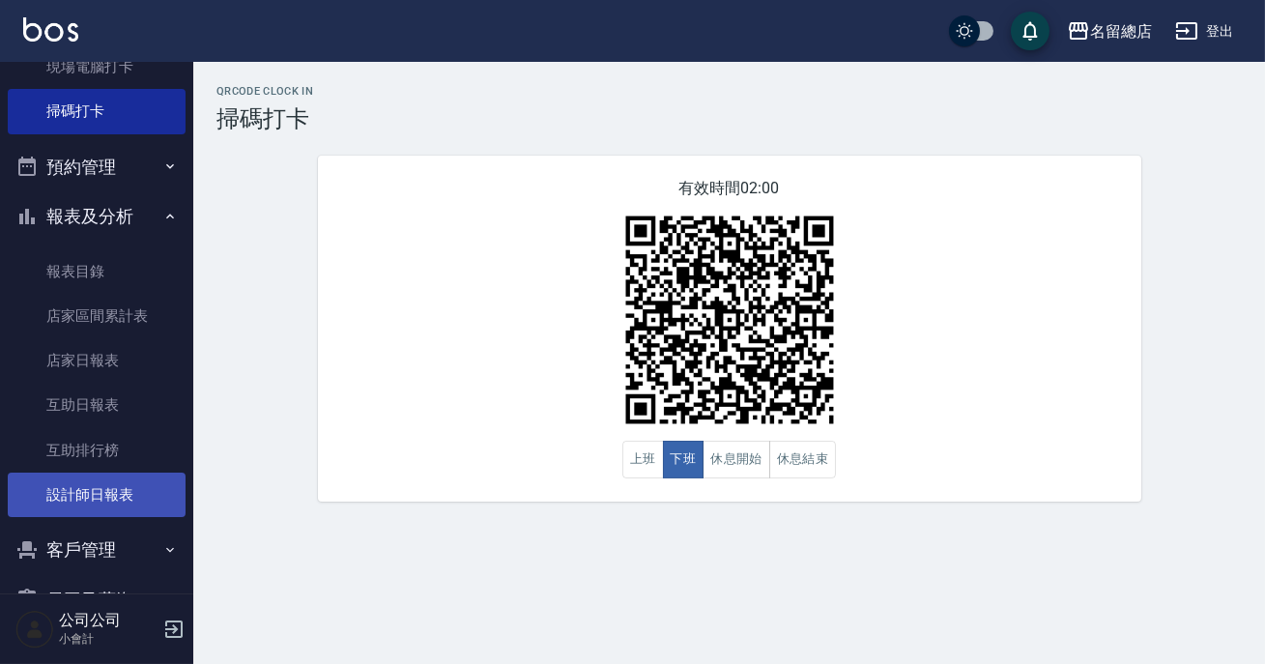
click at [115, 472] on link "設計師日報表" at bounding box center [97, 494] width 178 height 44
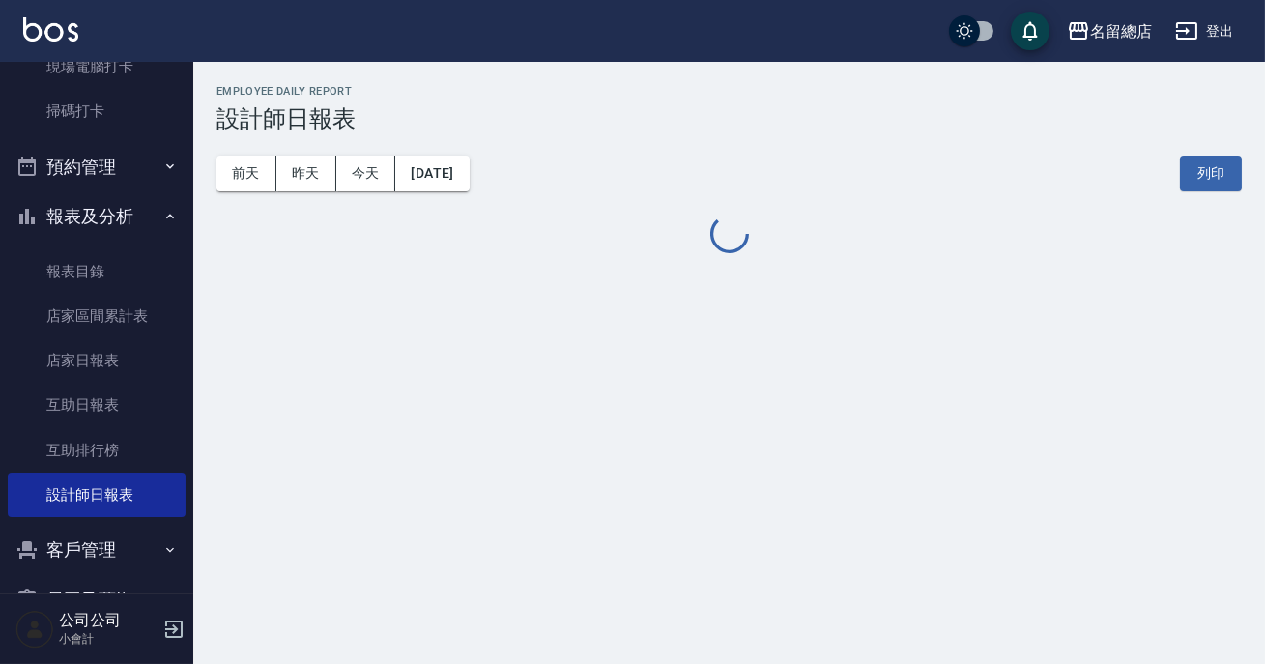
click at [534, 525] on div "名留總店 [DATE] 設計師日報表 列印時間： [DATE][PHONE_NUMBER]:12 Employee Daily Report 設計師日報表 […" at bounding box center [632, 332] width 1265 height 664
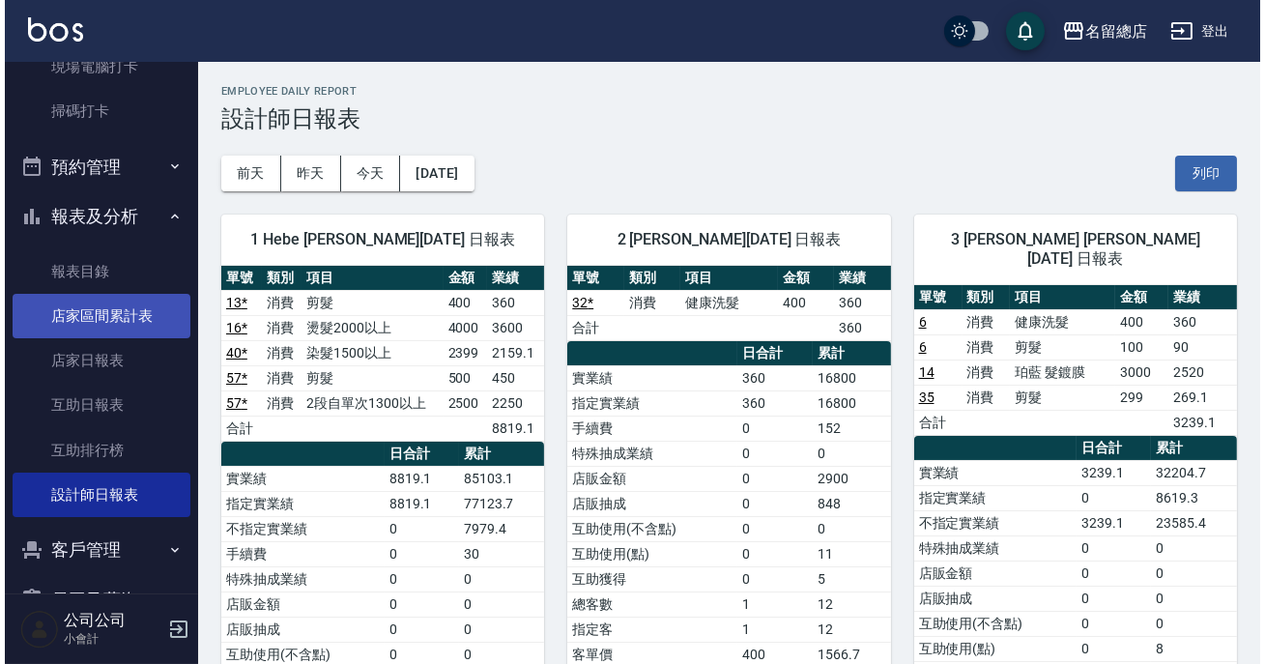
scroll to position [87, 0]
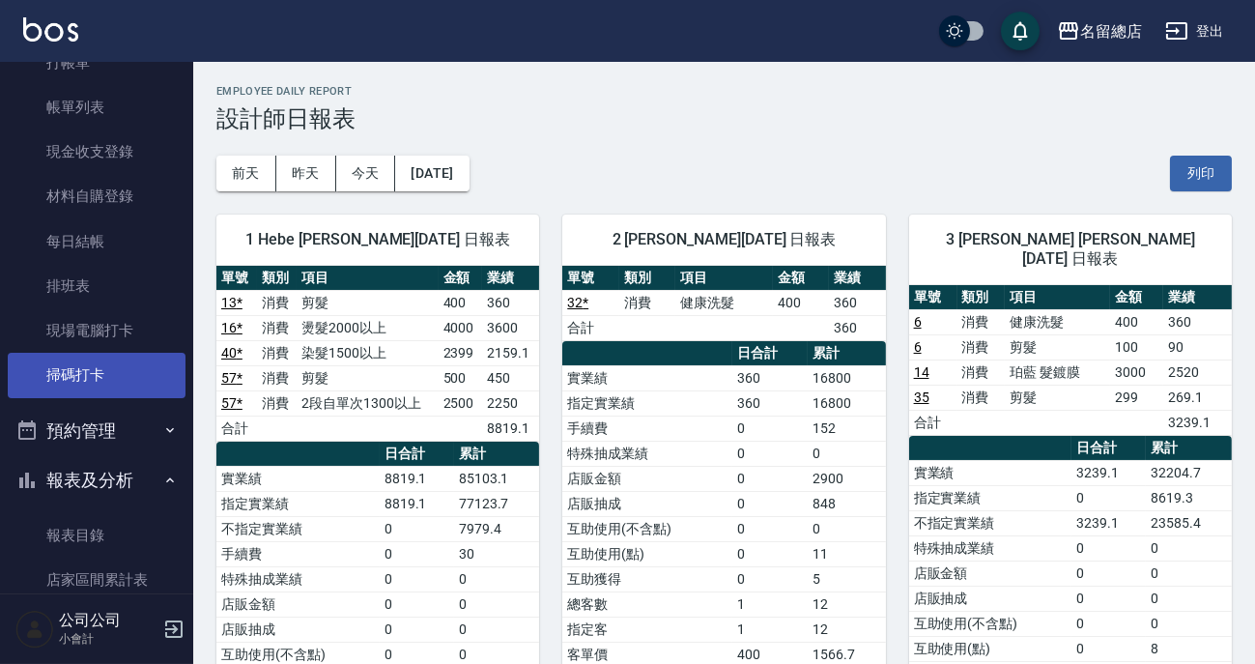
click at [126, 380] on link "掃碼打卡" at bounding box center [97, 375] width 178 height 44
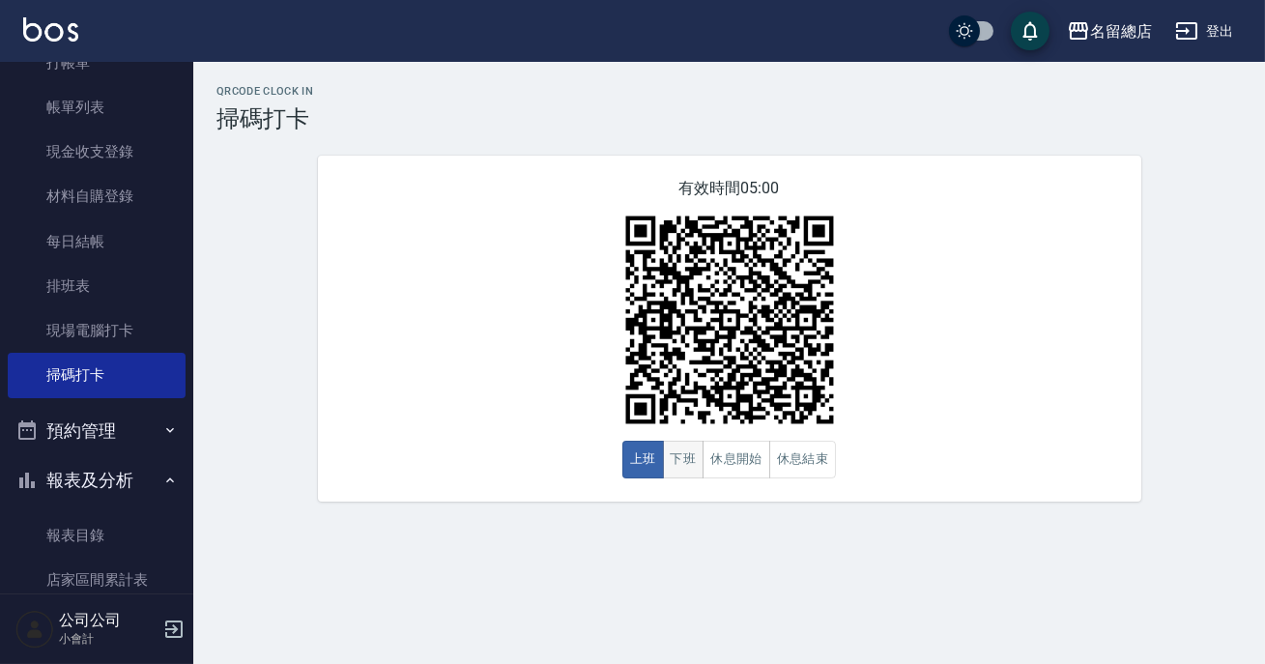
click at [700, 463] on button "下班" at bounding box center [684, 460] width 42 height 38
